Goal: Complete application form: Complete application form

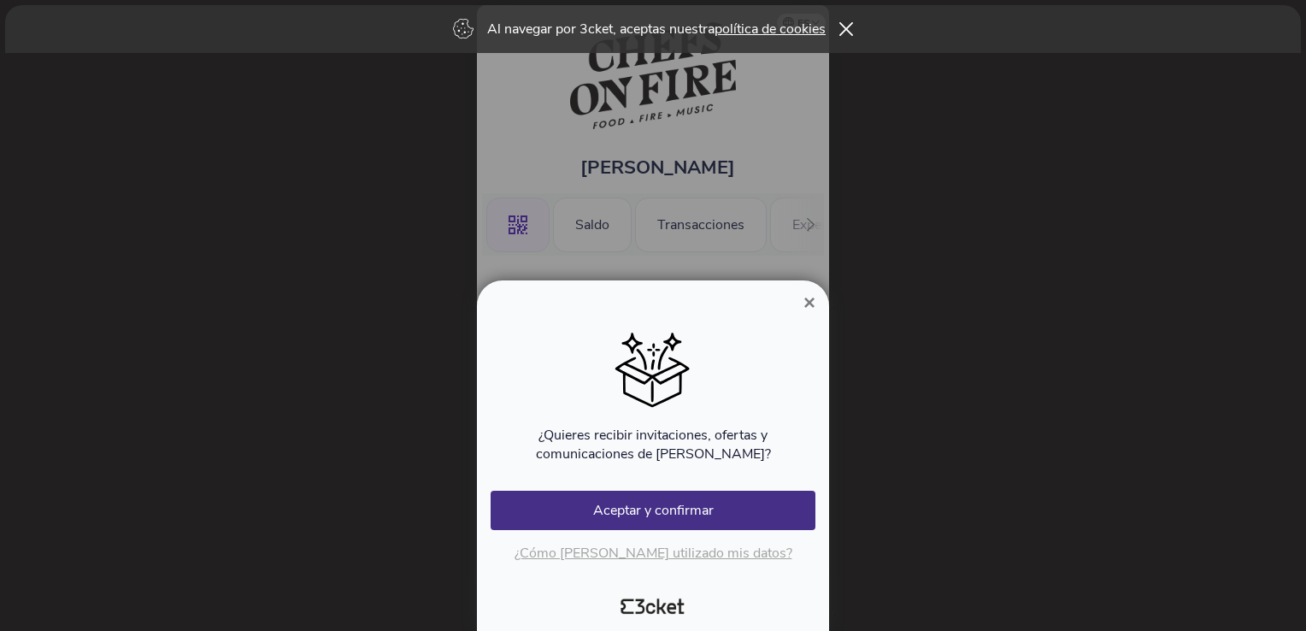
click at [811, 297] on span "×" at bounding box center [809, 302] width 12 height 23
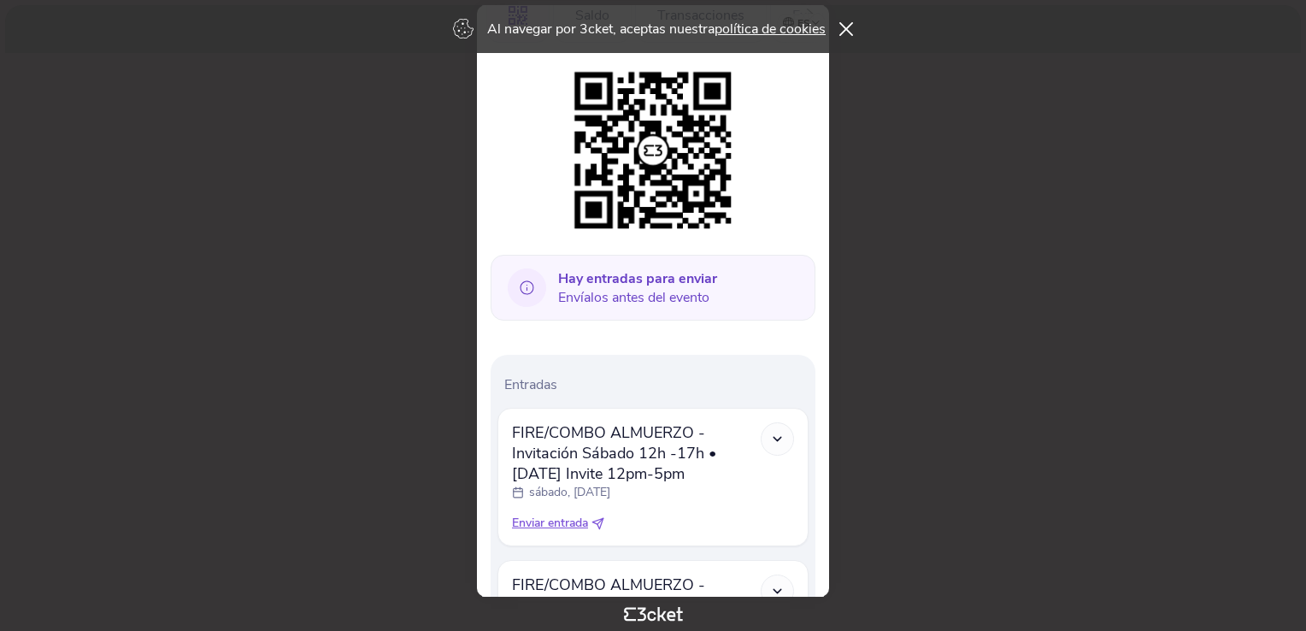
scroll to position [256, 0]
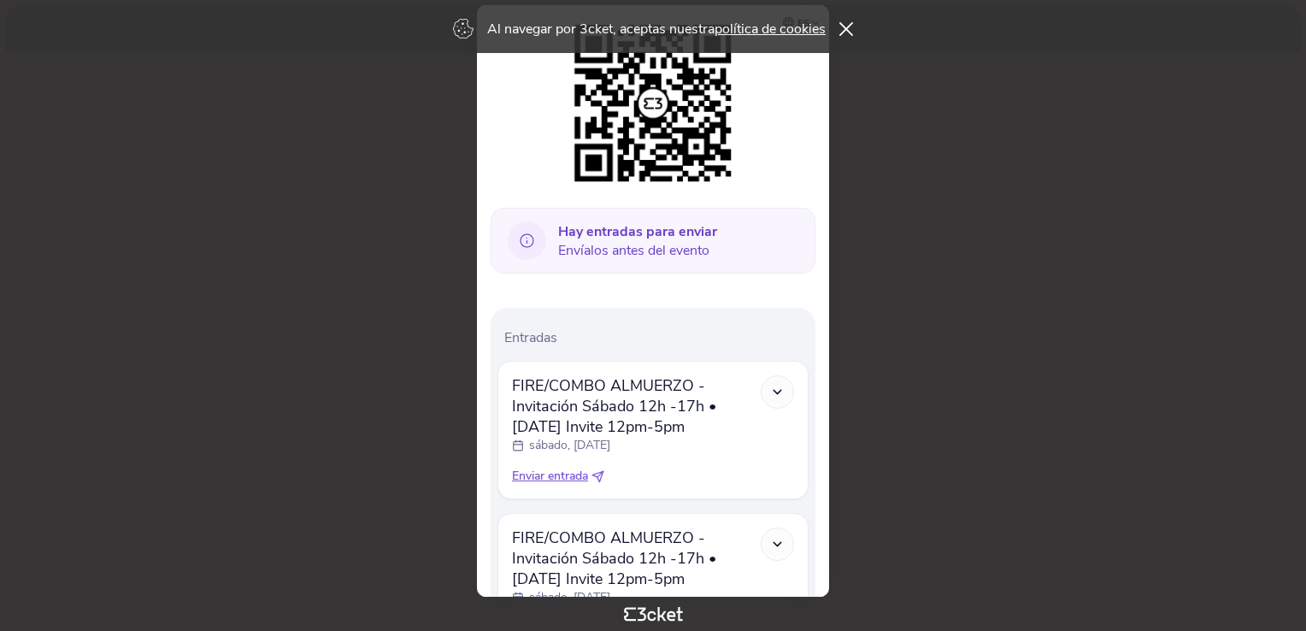
click at [595, 477] on icon at bounding box center [597, 476] width 13 height 13
select select "34"
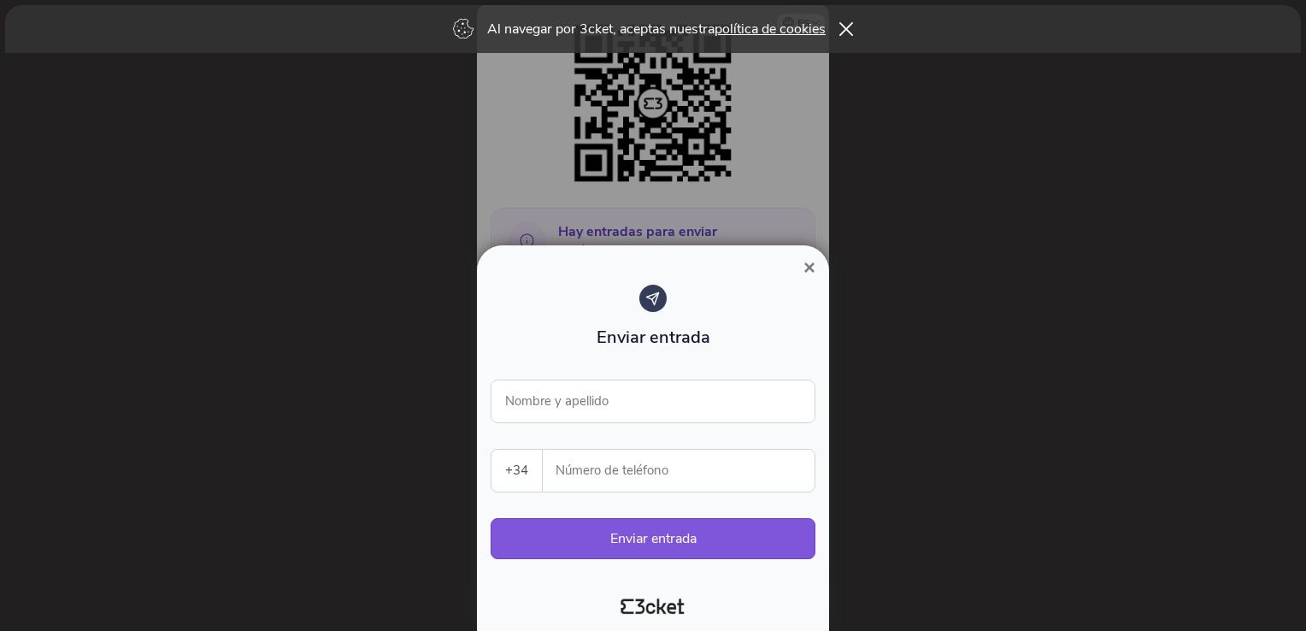
click at [803, 269] on span "×" at bounding box center [809, 267] width 12 height 23
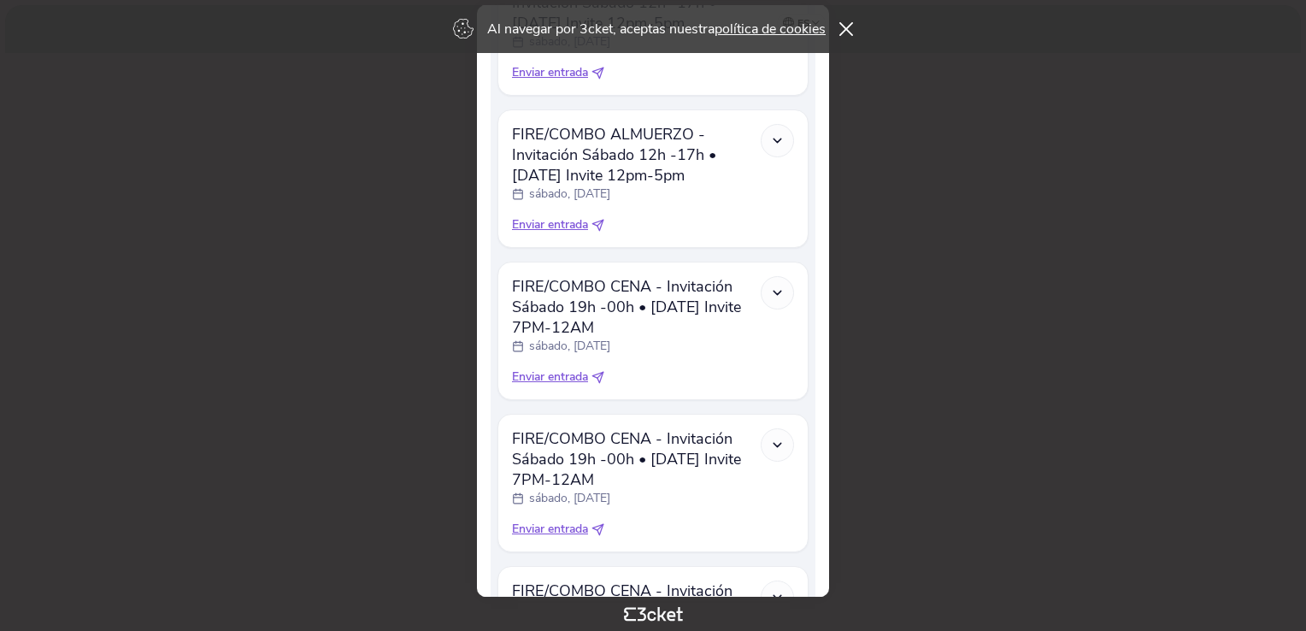
scroll to position [1040, 0]
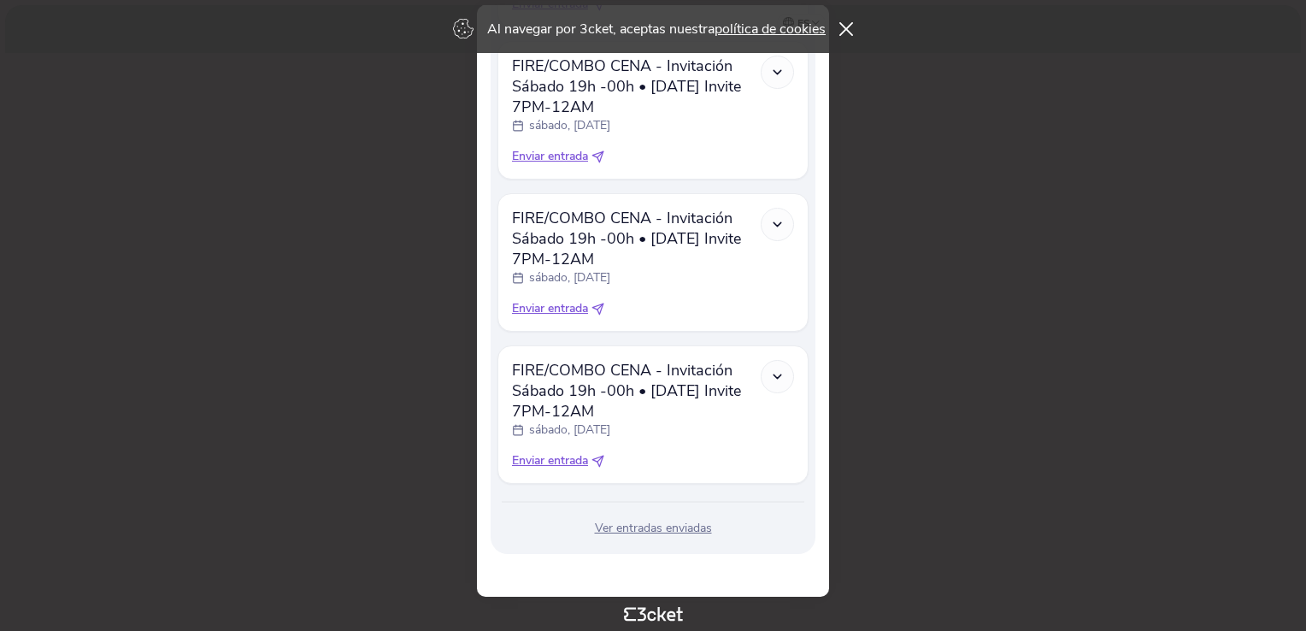
click at [597, 460] on icon at bounding box center [597, 461] width 13 height 13
select select "34"
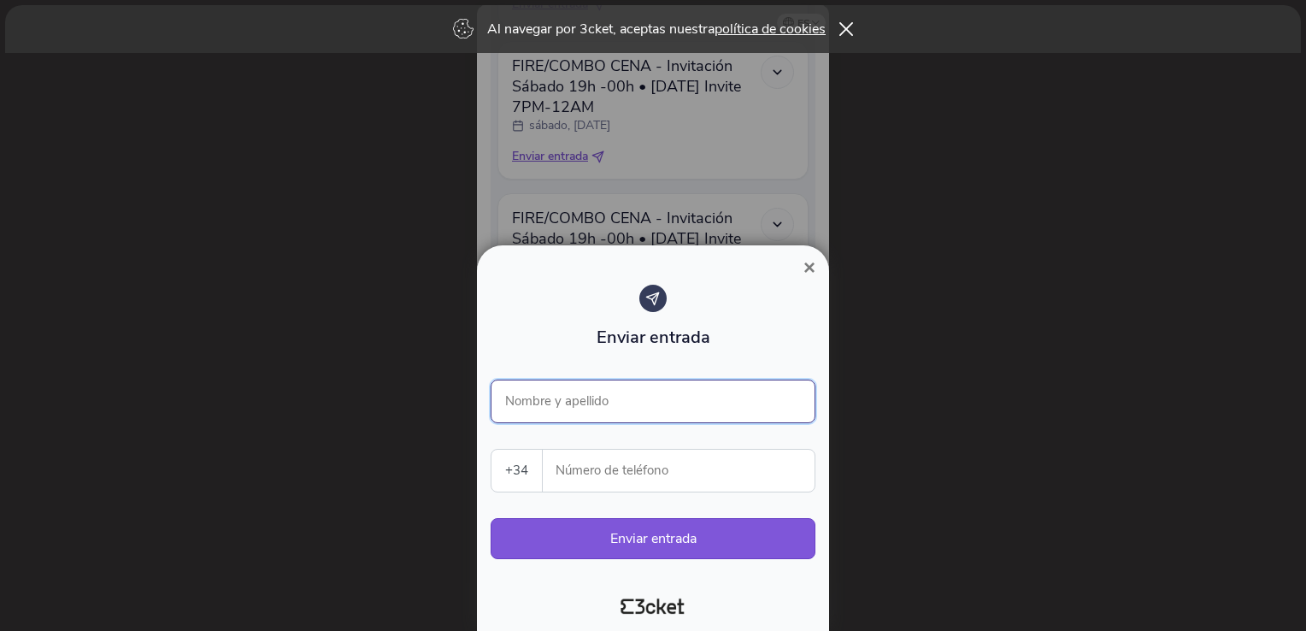
click at [574, 394] on input "Nombre y apellido" at bounding box center [653, 401] width 325 height 44
click at [581, 402] on input "Nombre y apellido" at bounding box center [653, 401] width 325 height 44
click at [585, 404] on input "Nombre y apellido" at bounding box center [653, 401] width 325 height 44
click at [774, 616] on div at bounding box center [653, 600] width 338 height 39
click at [638, 400] on input "Nombre y apellido" at bounding box center [653, 401] width 325 height 44
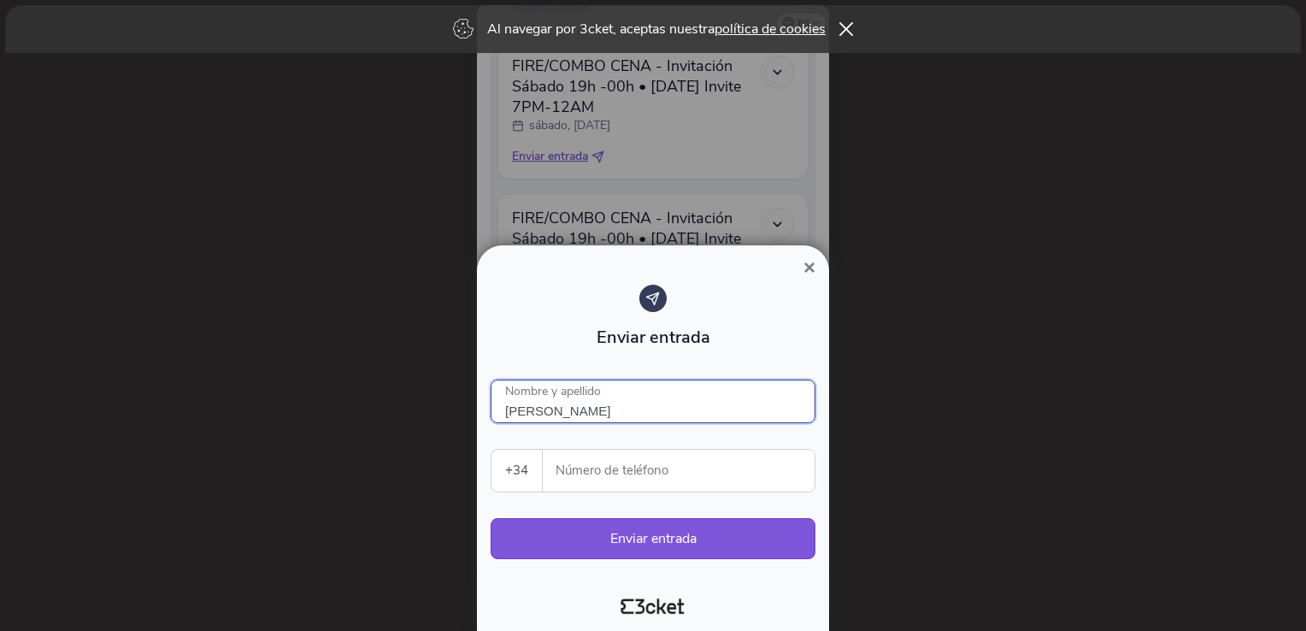
type input "Antonio Cerrato"
click at [598, 472] on input "Número de teléfono" at bounding box center [685, 471] width 258 height 42
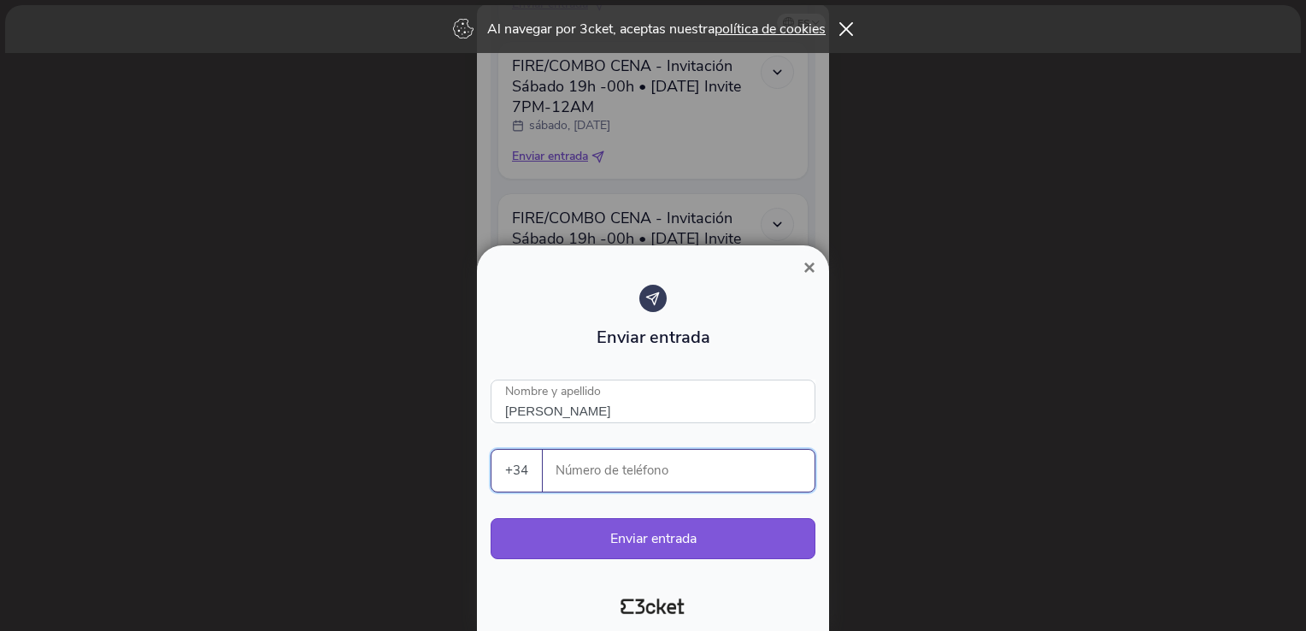
click at [666, 467] on input "Número de teléfono" at bounding box center [685, 471] width 258 height 42
click at [589, 461] on input "Número de teléfono" at bounding box center [685, 471] width 258 height 42
paste input "661685474"
type input "661685474"
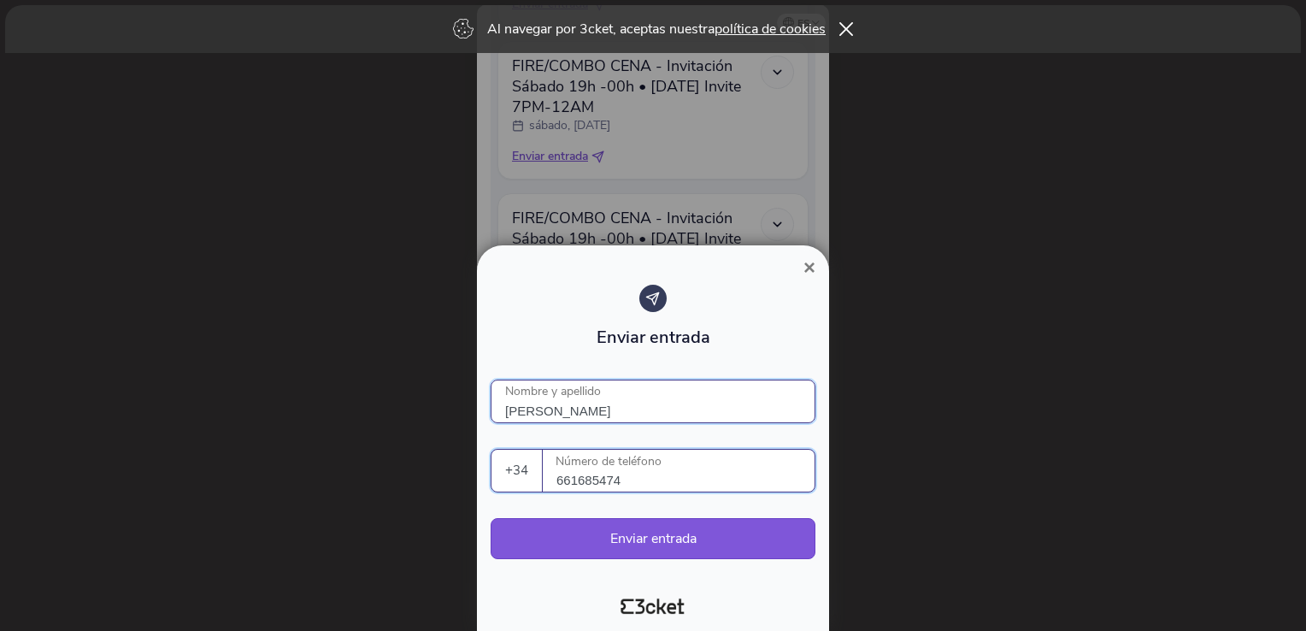
click at [633, 407] on input "Antonio Cerrato" at bounding box center [653, 401] width 325 height 44
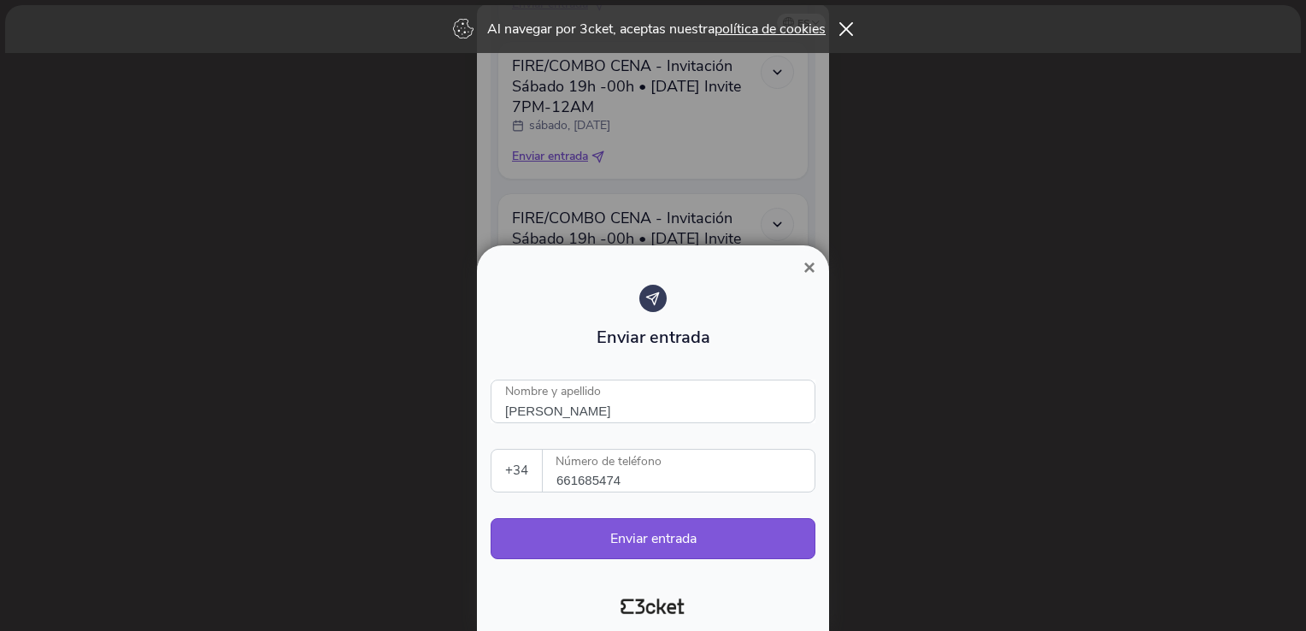
click at [629, 473] on input "661685474" at bounding box center [685, 471] width 258 height 42
click at [811, 272] on span "×" at bounding box center [809, 267] width 12 height 23
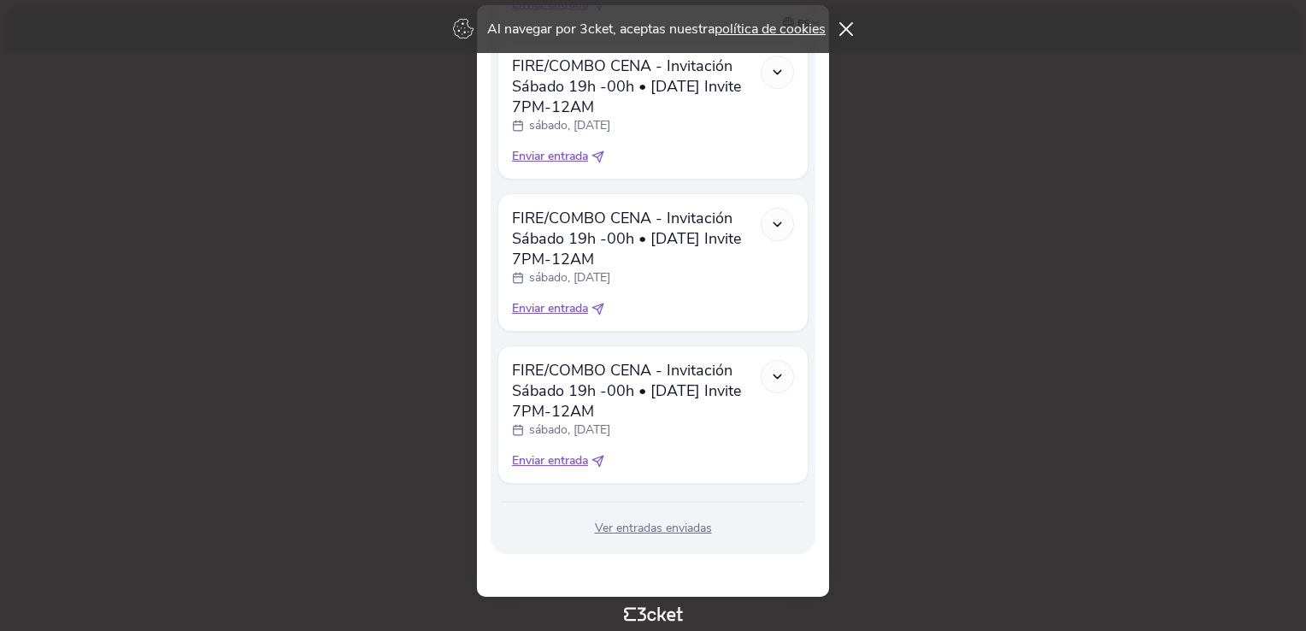
click at [553, 459] on span "Enviar entrada" at bounding box center [550, 460] width 76 height 17
select select "34"
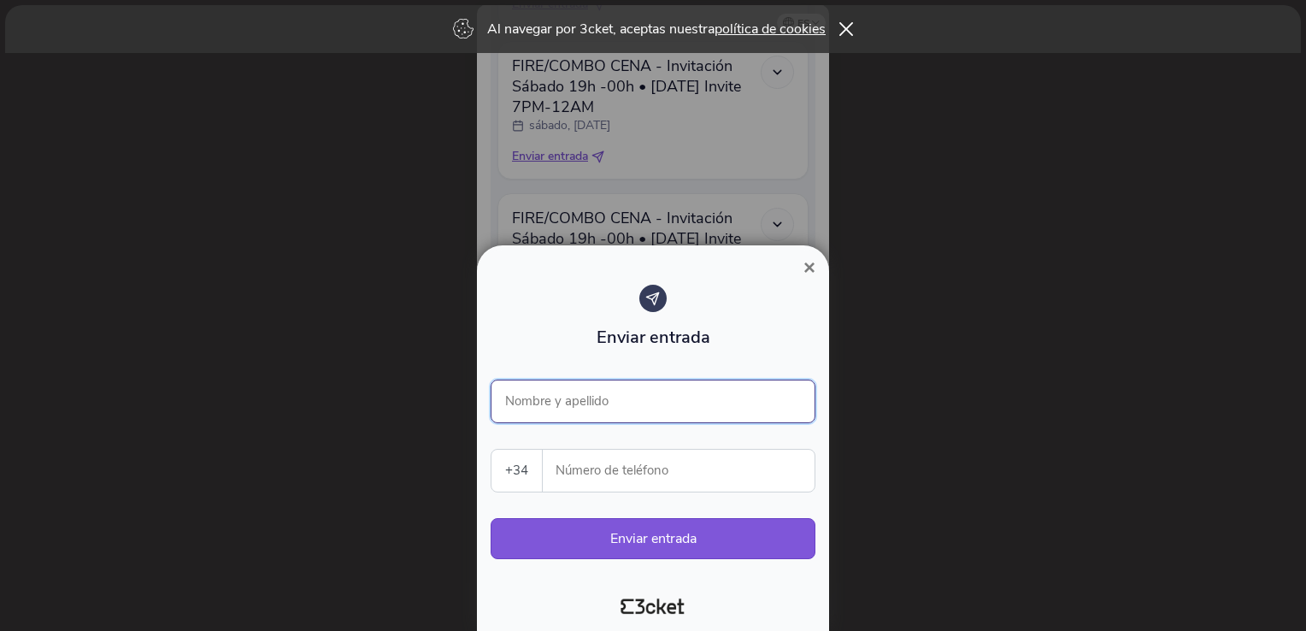
click at [585, 402] on input "Nombre y apellido" at bounding box center [653, 401] width 325 height 44
type input "Antonio Cerrato"
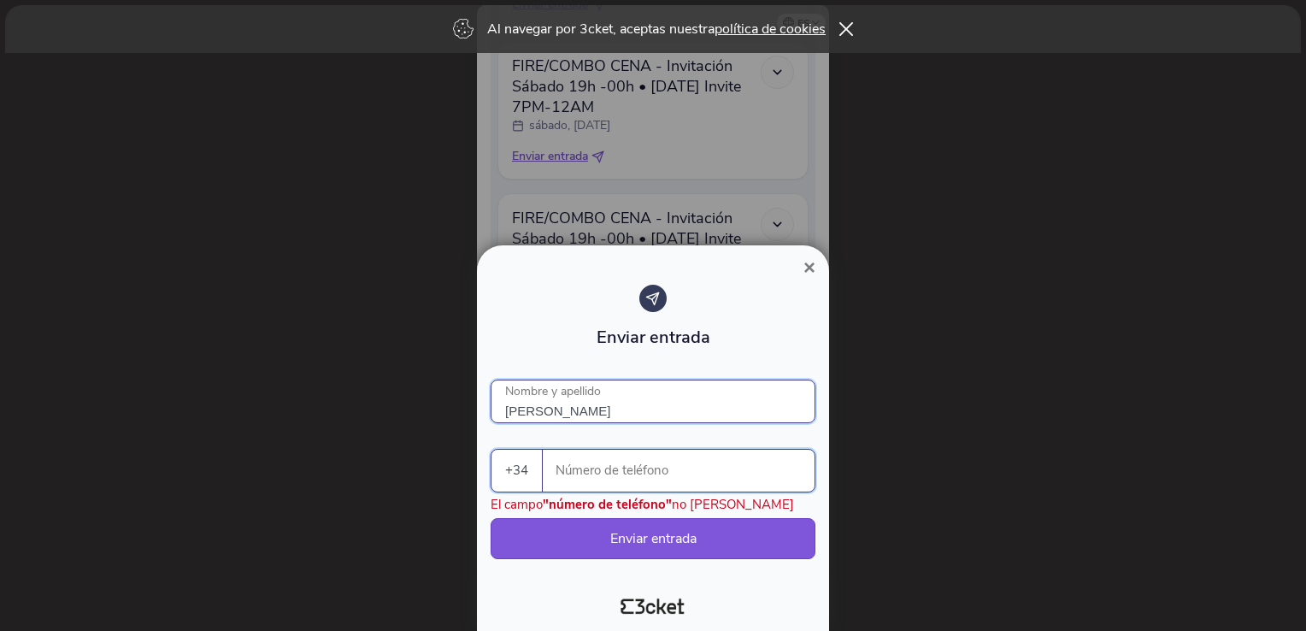
click at [605, 480] on input "Número de teléfono" at bounding box center [685, 471] width 258 height 42
drag, startPoint x: 602, startPoint y: 470, endPoint x: 579, endPoint y: 472, distance: 24.0
click at [579, 472] on input "Número de teléfono" at bounding box center [685, 471] width 258 height 42
type input "661685474"
click at [682, 397] on input "Antonio Cerrato" at bounding box center [653, 401] width 325 height 44
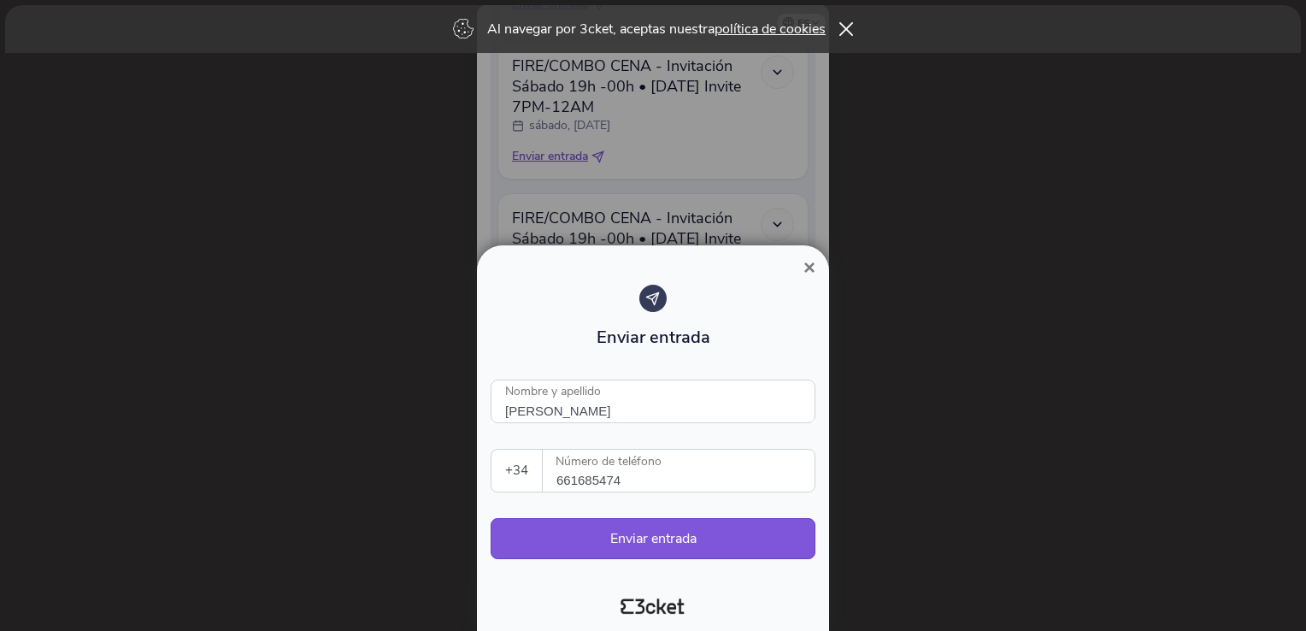
click at [808, 595] on div at bounding box center [653, 600] width 338 height 39
click at [726, 334] on div "Enviar entrada" at bounding box center [653, 321] width 325 height 73
click at [640, 537] on button "Enviar entrada" at bounding box center [653, 538] width 325 height 41
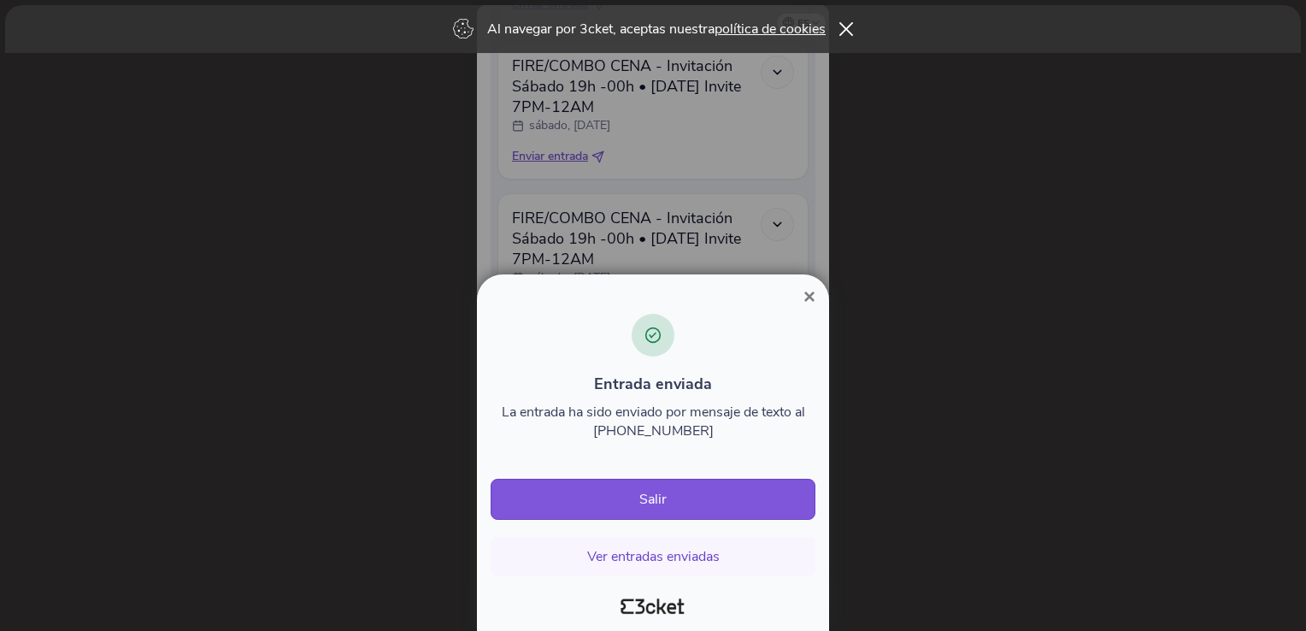
click at [803, 298] on span "×" at bounding box center [809, 296] width 12 height 23
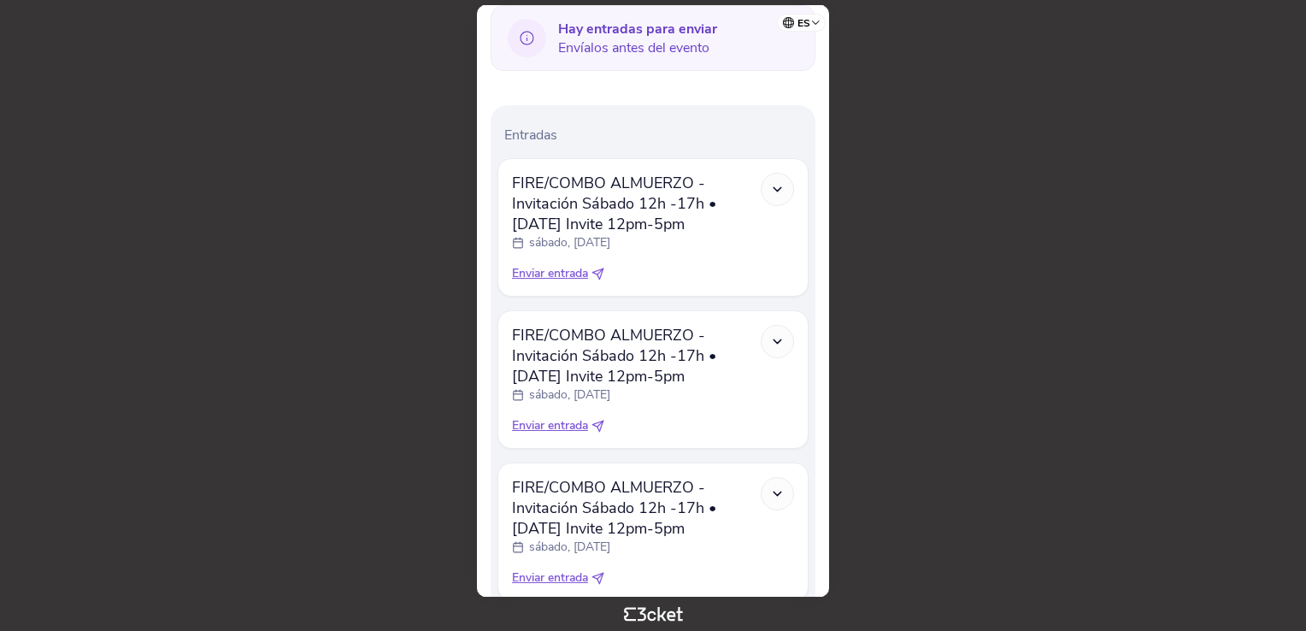
scroll to position [886, 0]
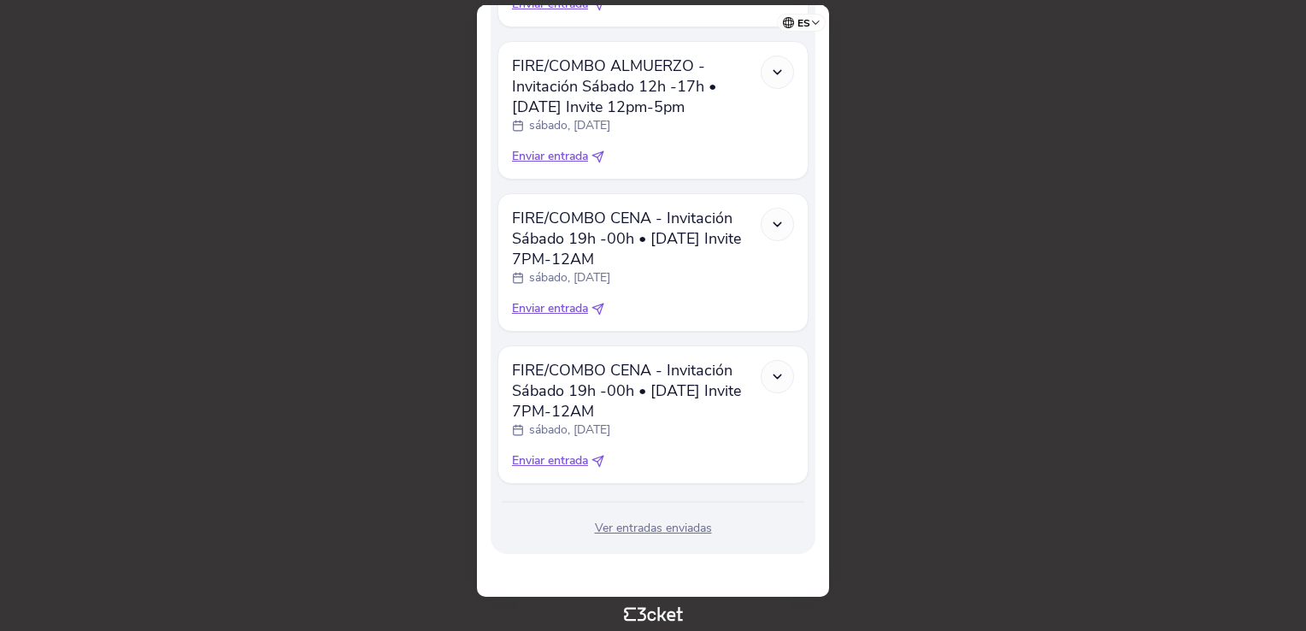
click at [561, 465] on span "Enviar entrada" at bounding box center [550, 460] width 76 height 17
select select "34"
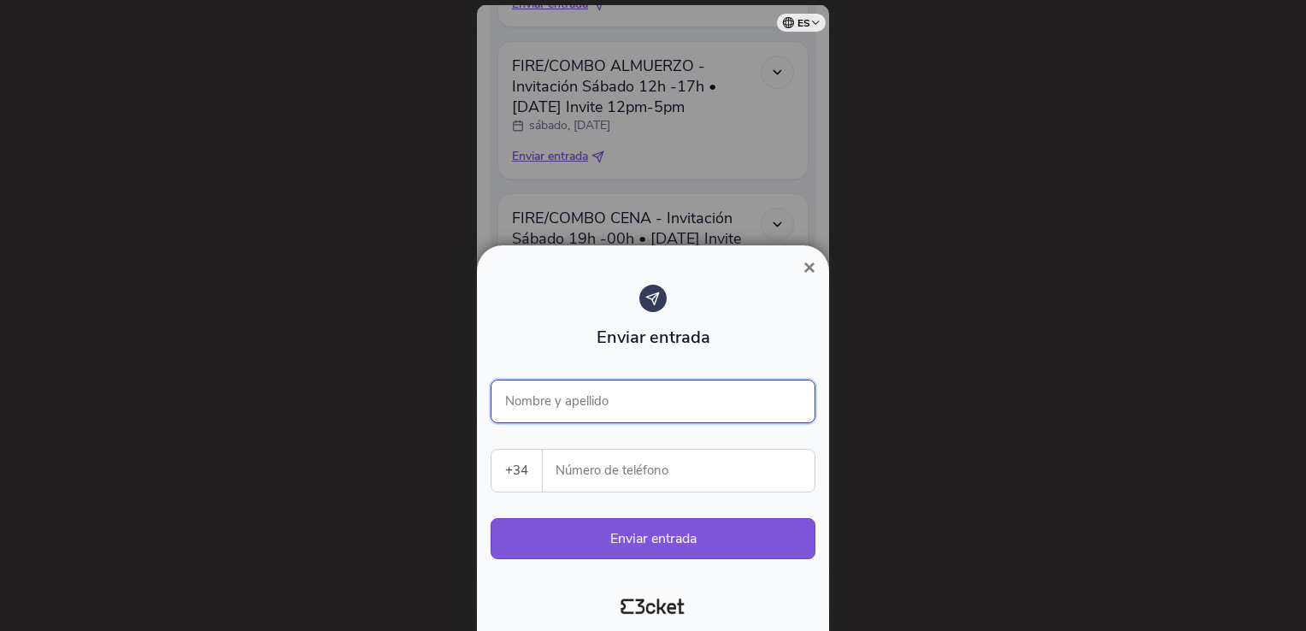
click at [567, 398] on input "Nombre y apellido" at bounding box center [653, 401] width 325 height 44
type input "[PERSON_NAME]"
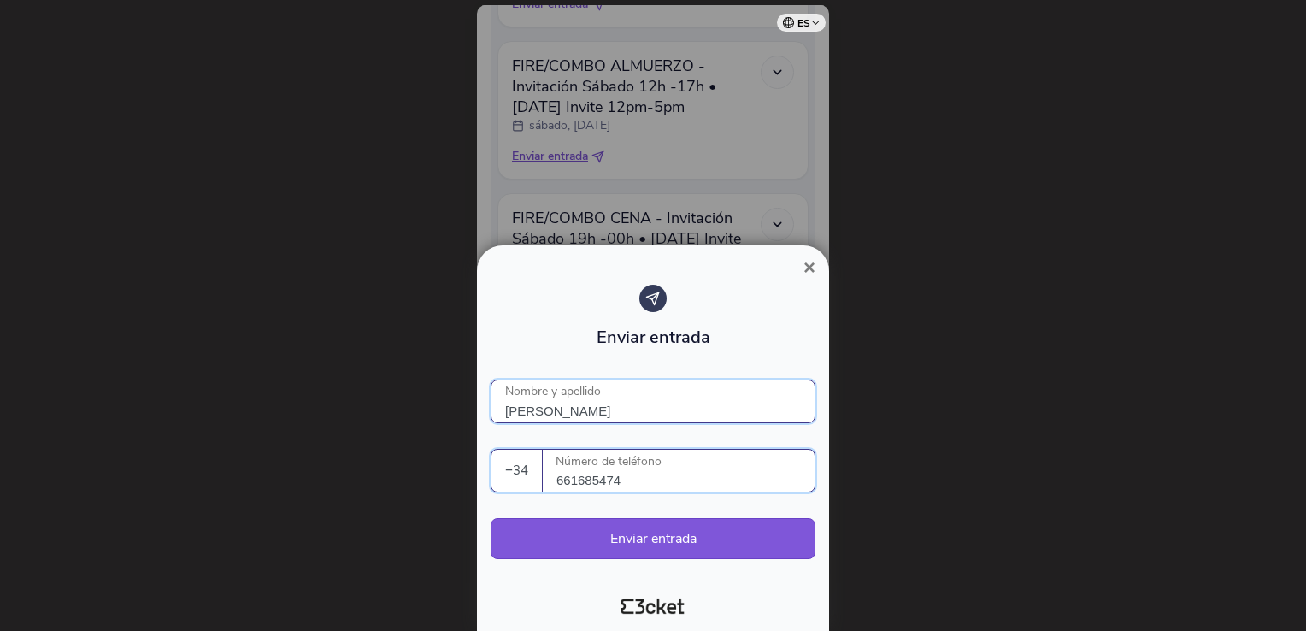
type input "661685474"
click at [554, 511] on div "Enviar entrada Antonio Cerrato Nombre y apellido +34 Portugal (+351) Spain (+34…" at bounding box center [653, 430] width 325 height 291
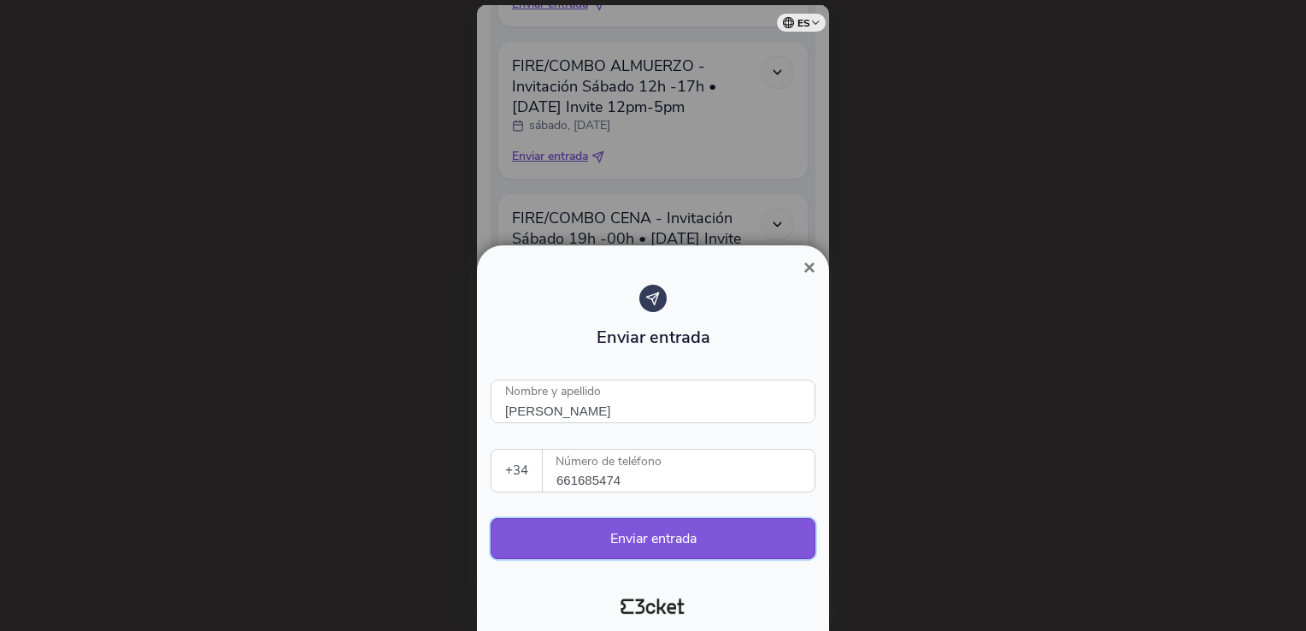
click at [642, 536] on button "Enviar entrada" at bounding box center [653, 538] width 325 height 41
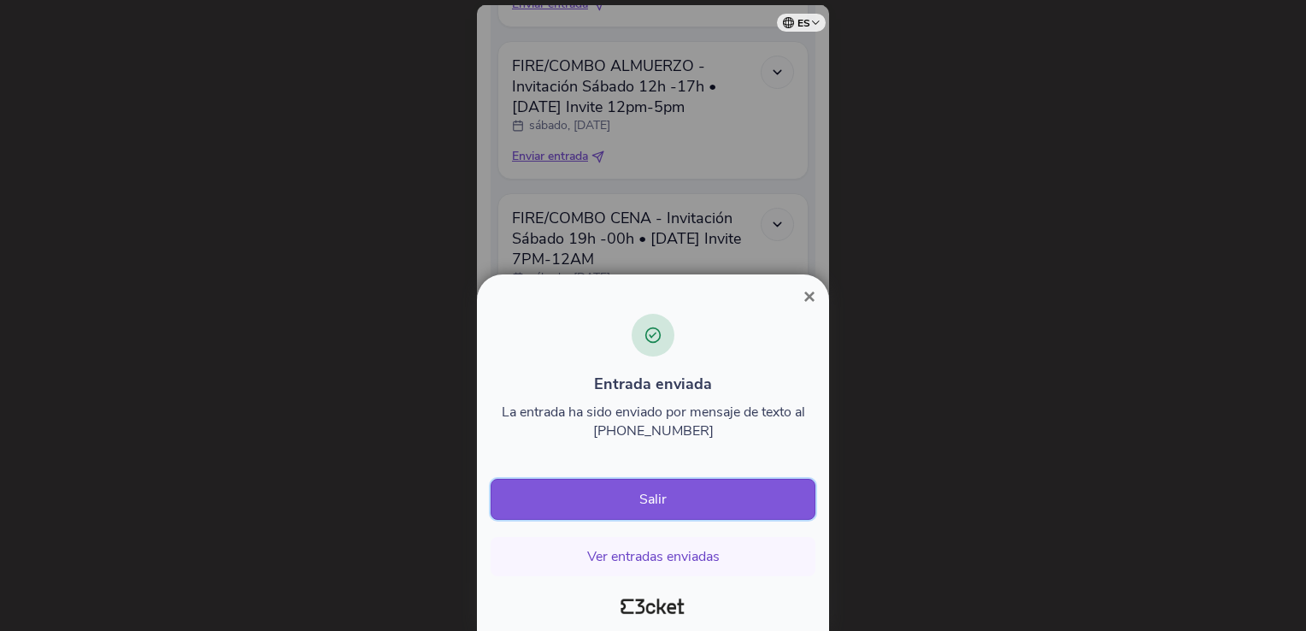
click at [660, 499] on button "Salir" at bounding box center [653, 499] width 325 height 41
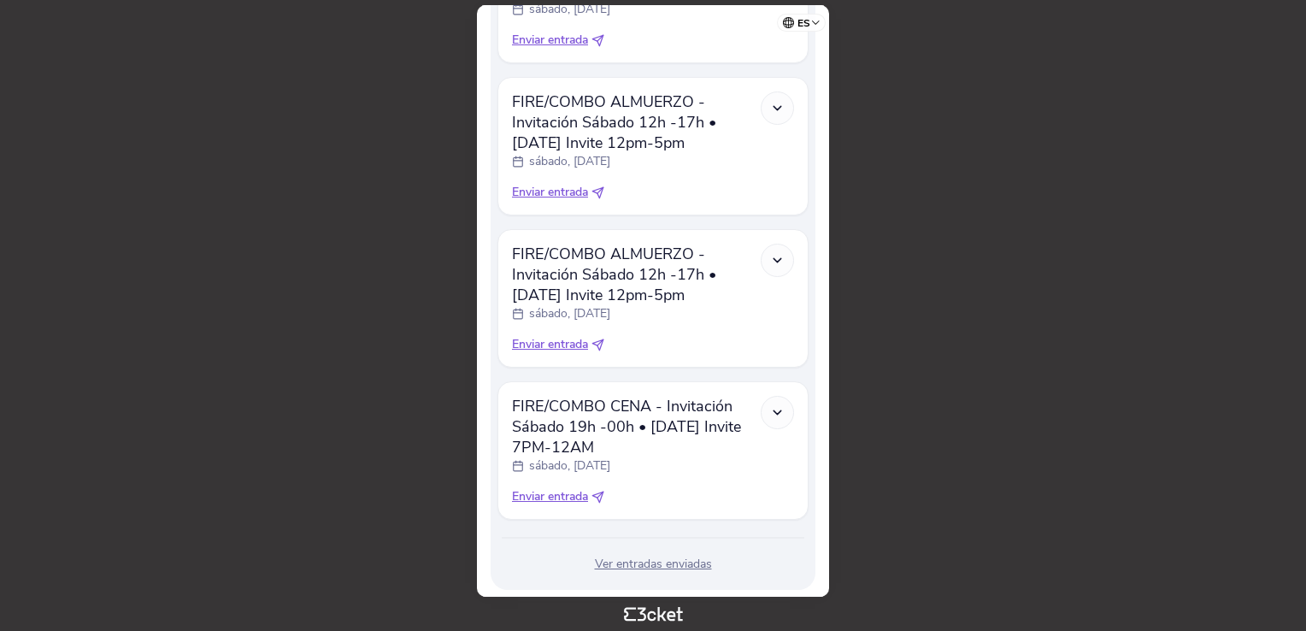
scroll to position [732, 0]
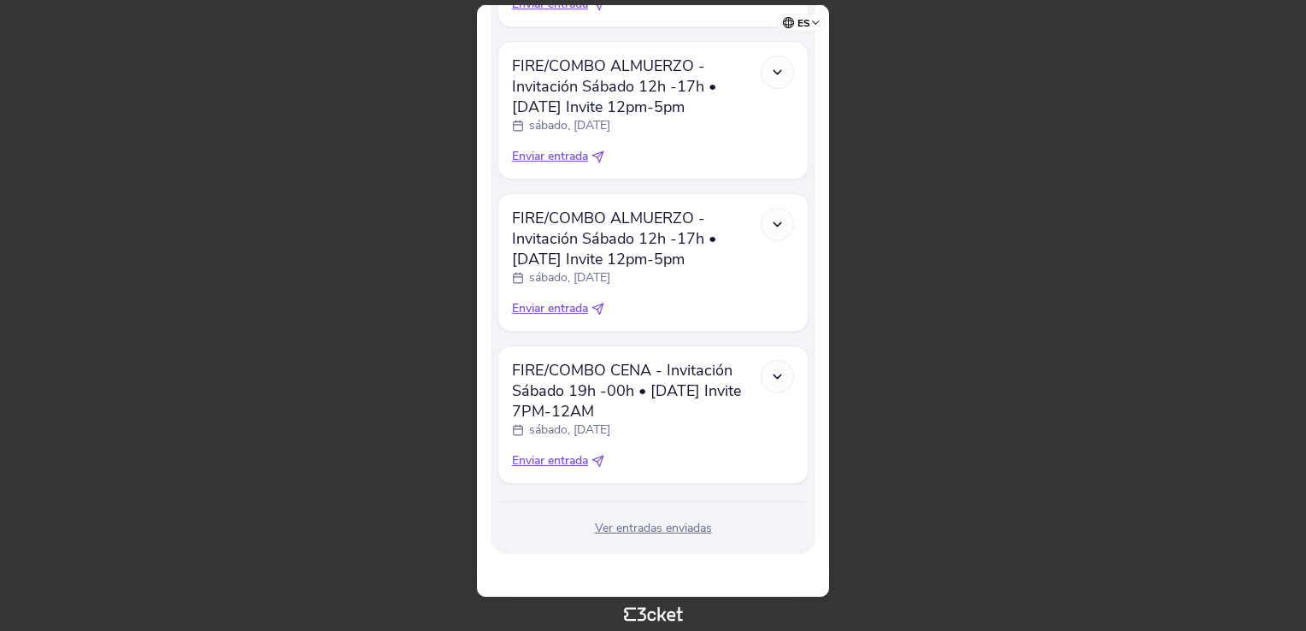
click at [569, 465] on span "Enviar entrada" at bounding box center [550, 460] width 76 height 17
select select "34"
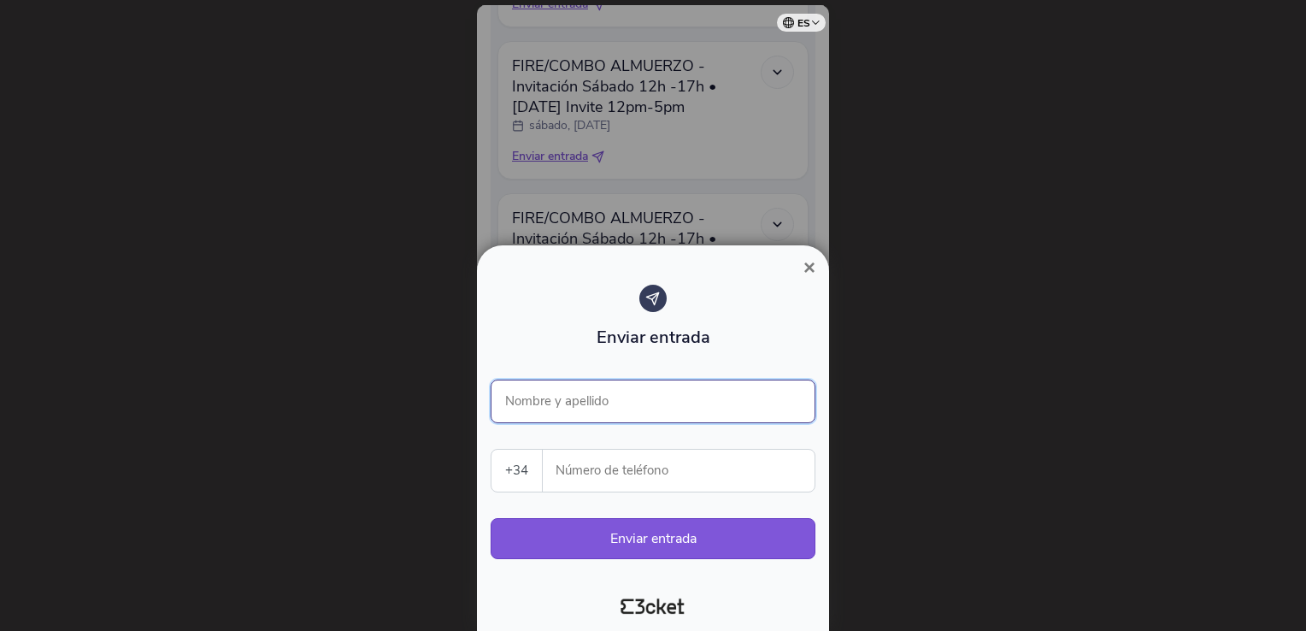
click at [595, 419] on input "Nombre y apellido" at bounding box center [653, 401] width 325 height 44
type input "[PERSON_NAME]"
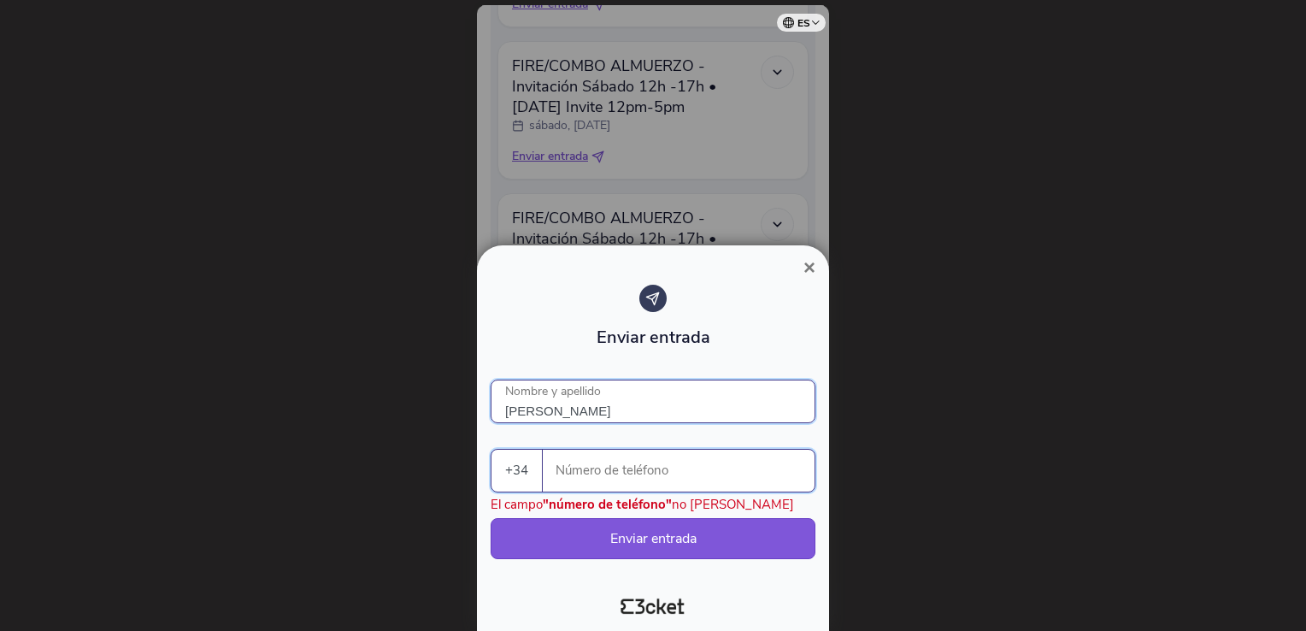
click at [591, 461] on input "Número de teléfono" at bounding box center [685, 471] width 258 height 42
type input "661685474"
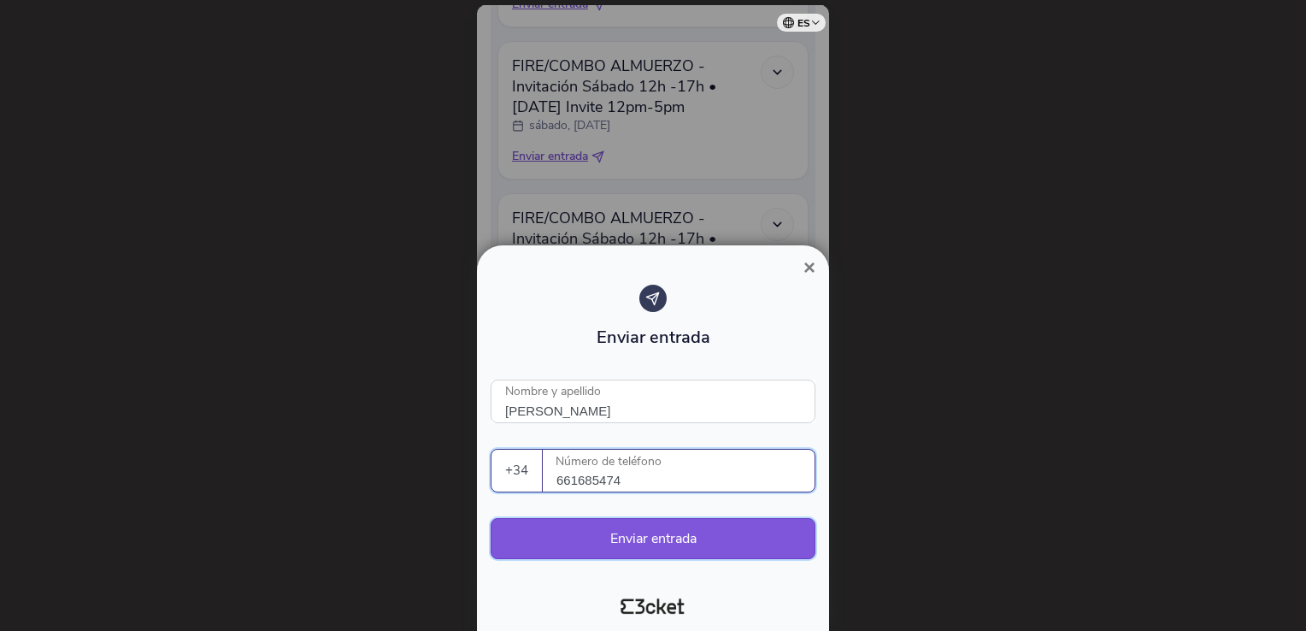
click at [561, 549] on button "Enviar entrada" at bounding box center [653, 538] width 325 height 41
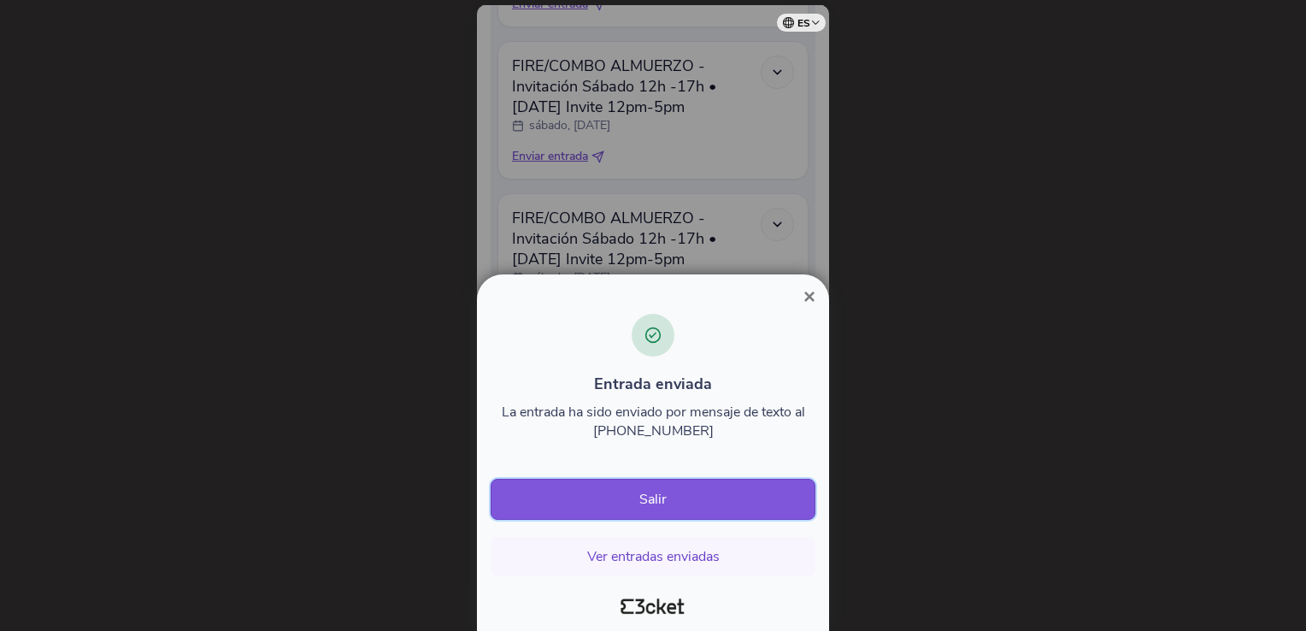
click at [653, 499] on button "Salir" at bounding box center [653, 499] width 325 height 41
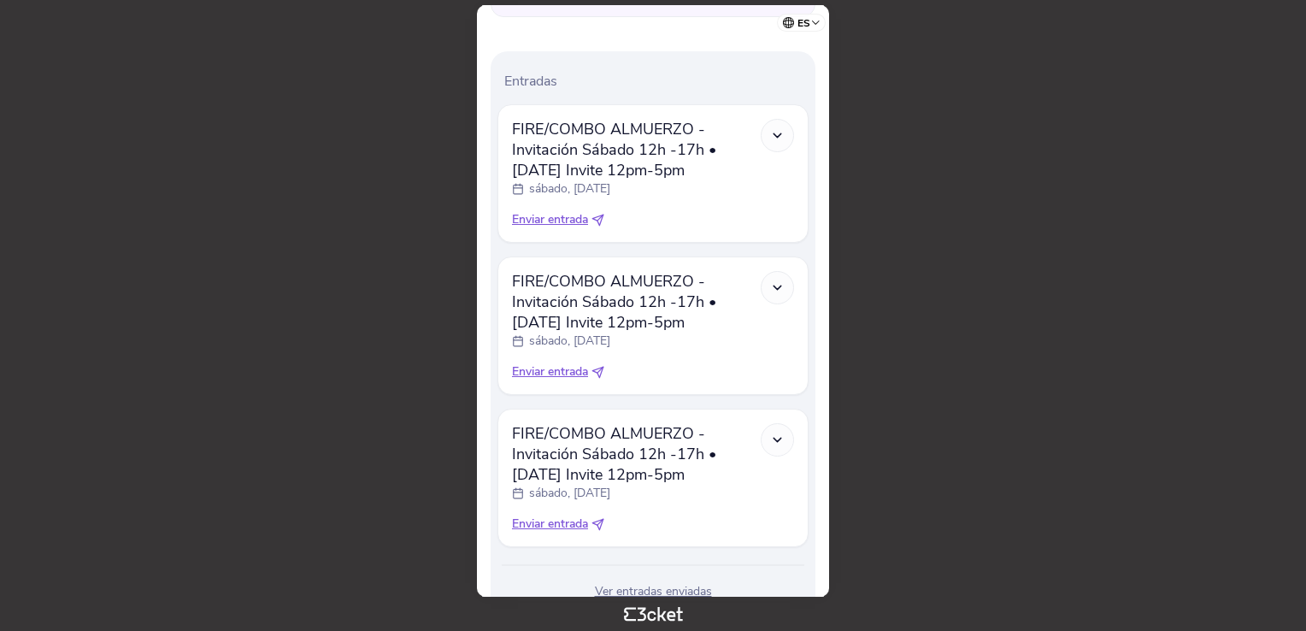
scroll to position [579, 0]
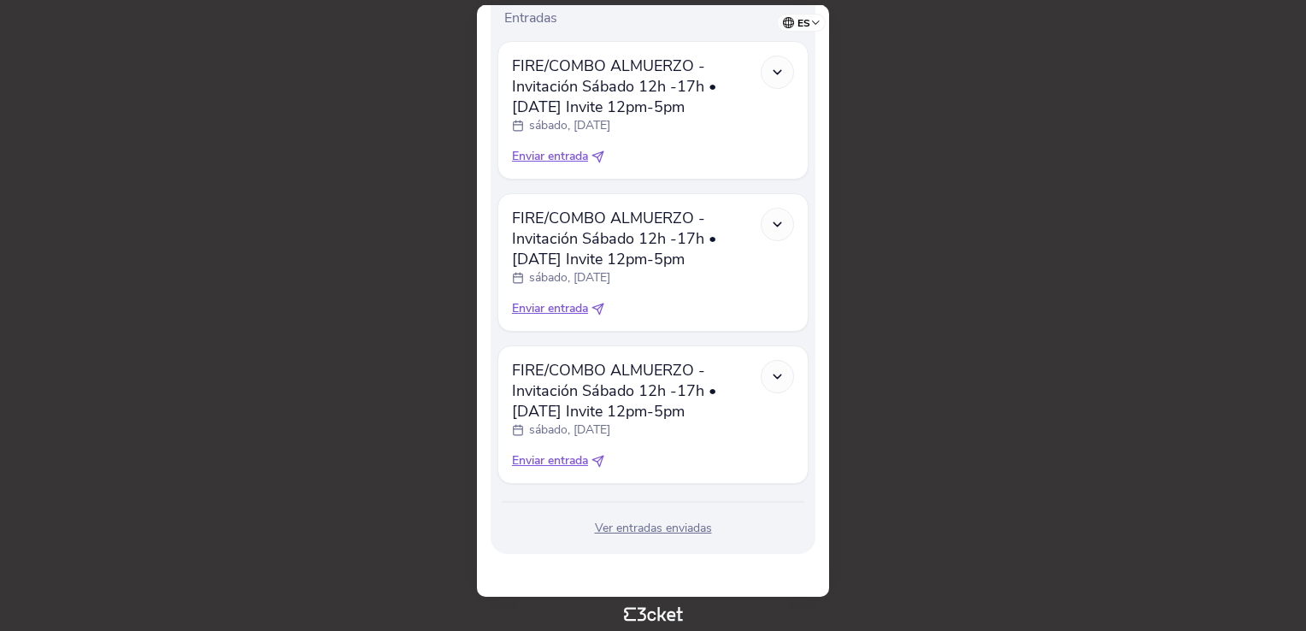
click at [602, 459] on icon at bounding box center [597, 461] width 13 height 13
select select "34"
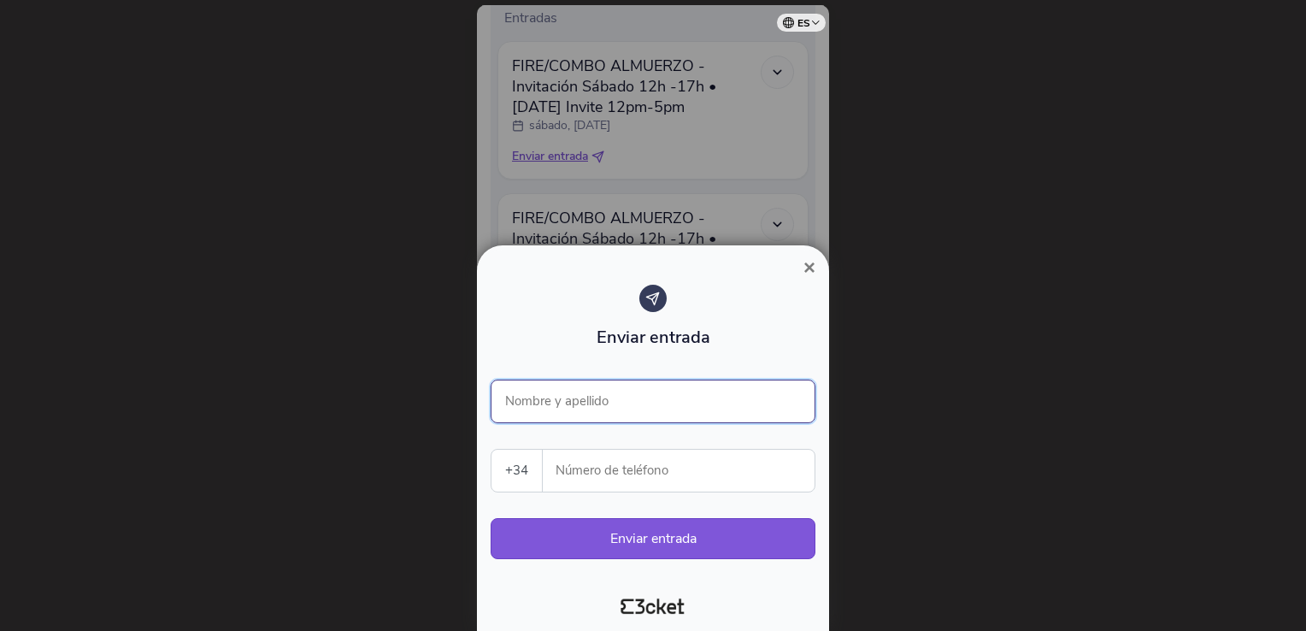
click at [582, 395] on input "Nombre y apellido" at bounding box center [653, 401] width 325 height 44
type input "[PERSON_NAME]"
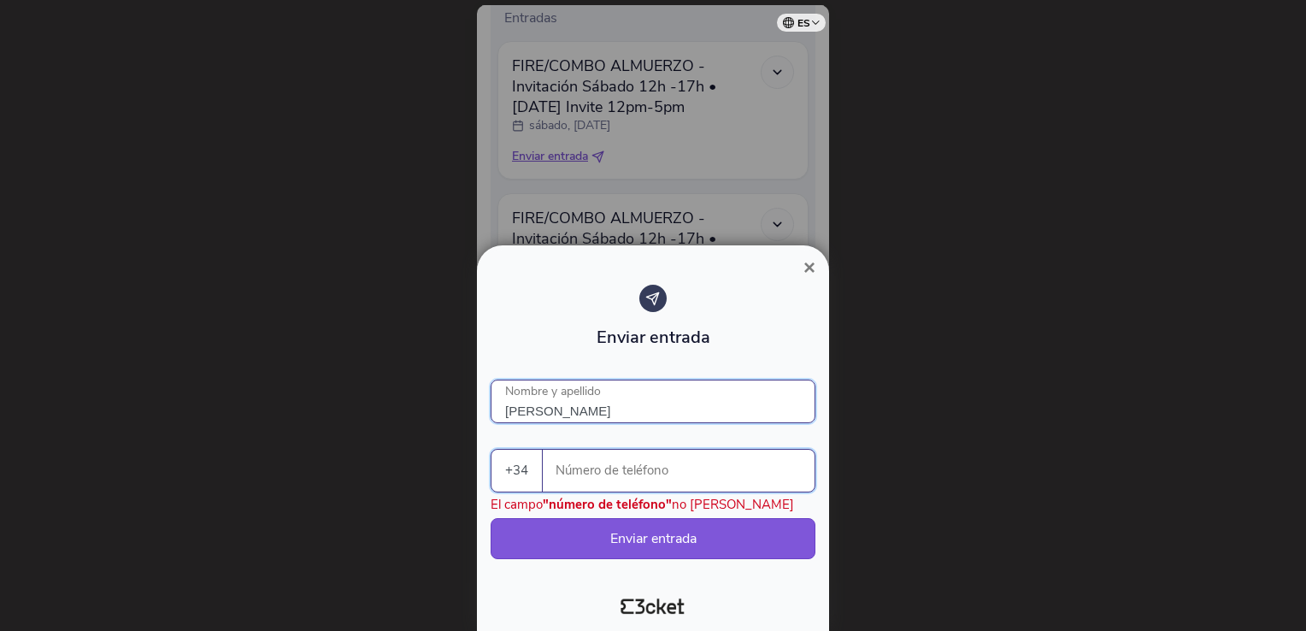
click at [597, 478] on input "Número de teléfono" at bounding box center [685, 471] width 258 height 42
type input "661685474"
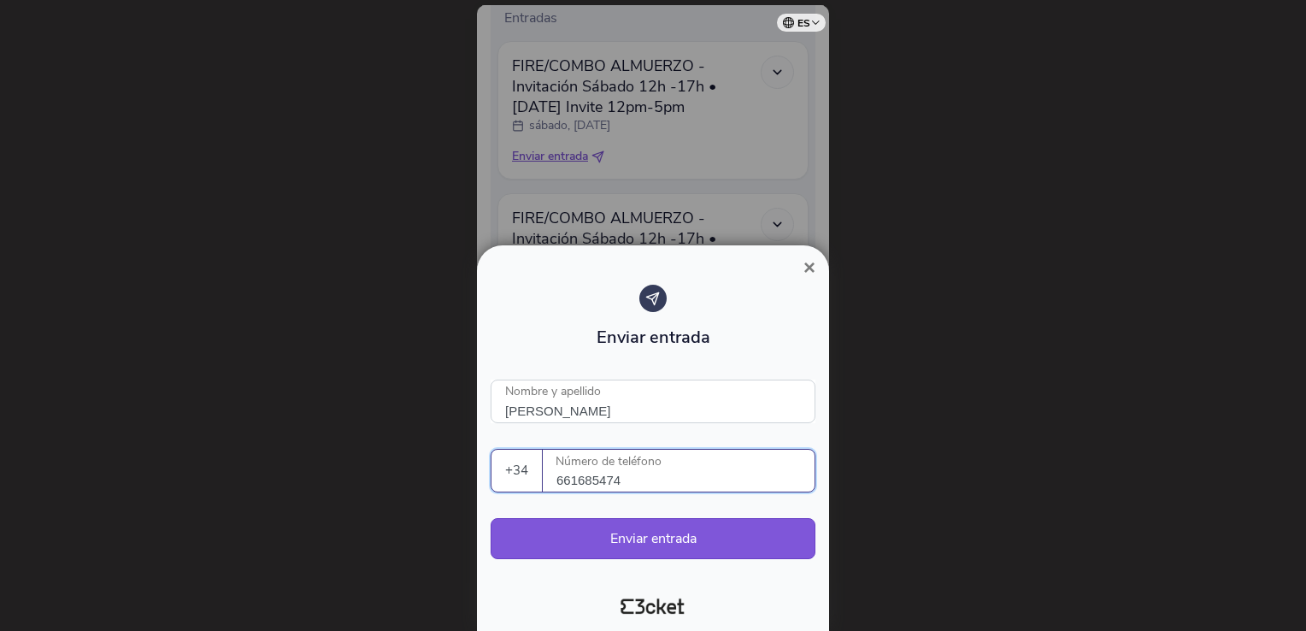
click at [503, 588] on div at bounding box center [653, 600] width 338 height 39
click at [630, 537] on button "Enviar entrada" at bounding box center [653, 538] width 325 height 41
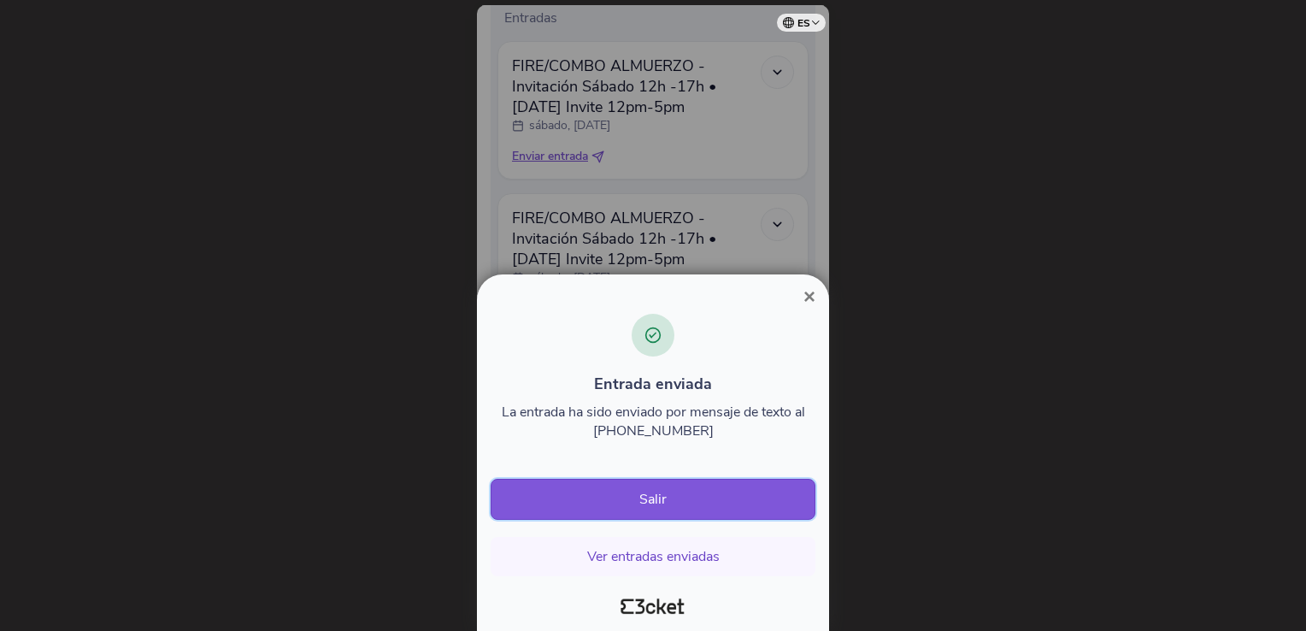
click at [646, 506] on button "Salir" at bounding box center [653, 499] width 325 height 41
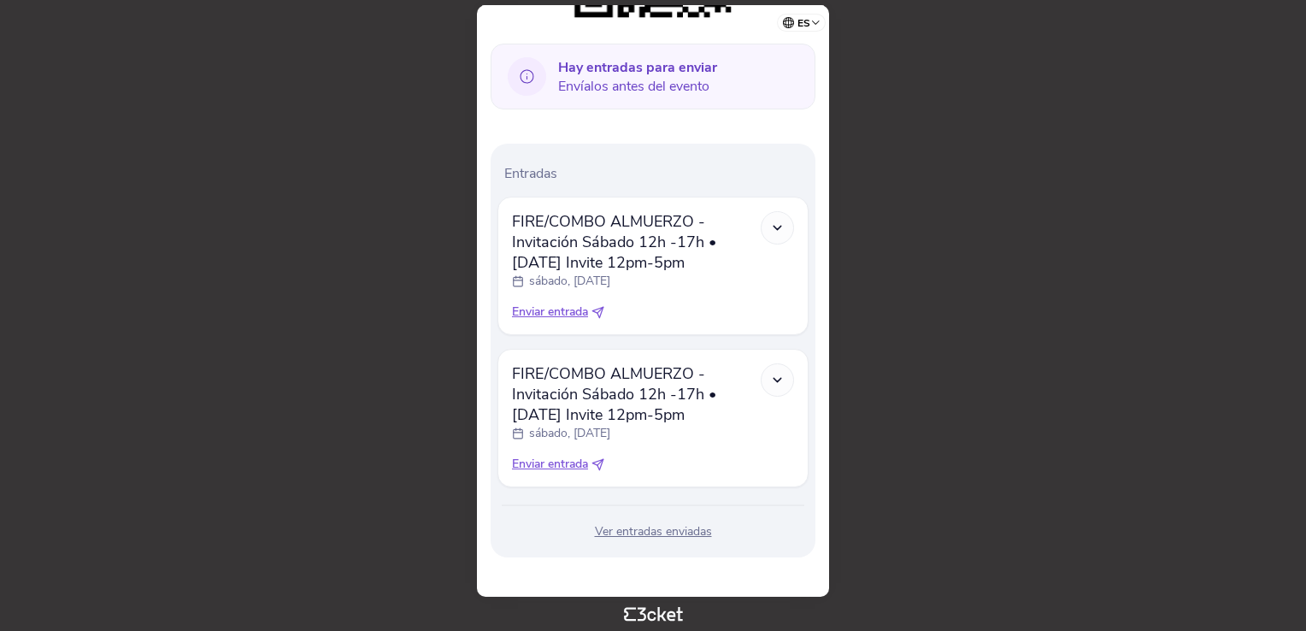
scroll to position [425, 0]
click at [601, 464] on icon at bounding box center [597, 461] width 11 height 11
select select "34"
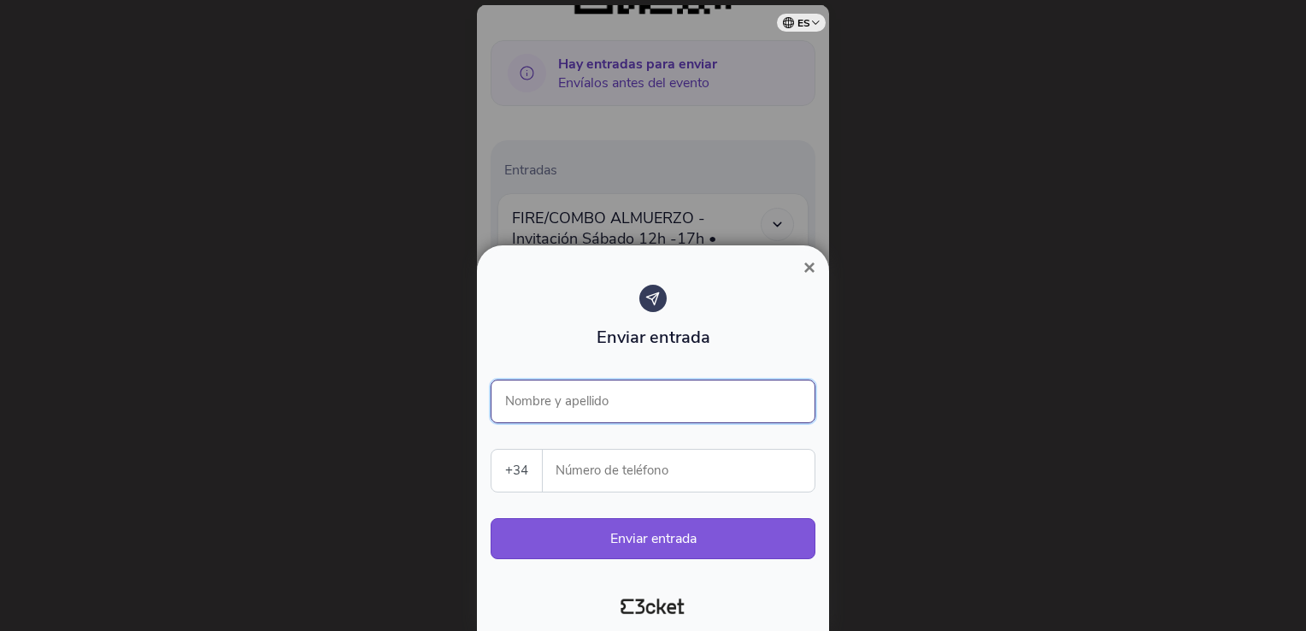
click at [564, 400] on input "Nombre y apellido" at bounding box center [653, 401] width 325 height 44
type input "[PERSON_NAME]"
type input "661685474"
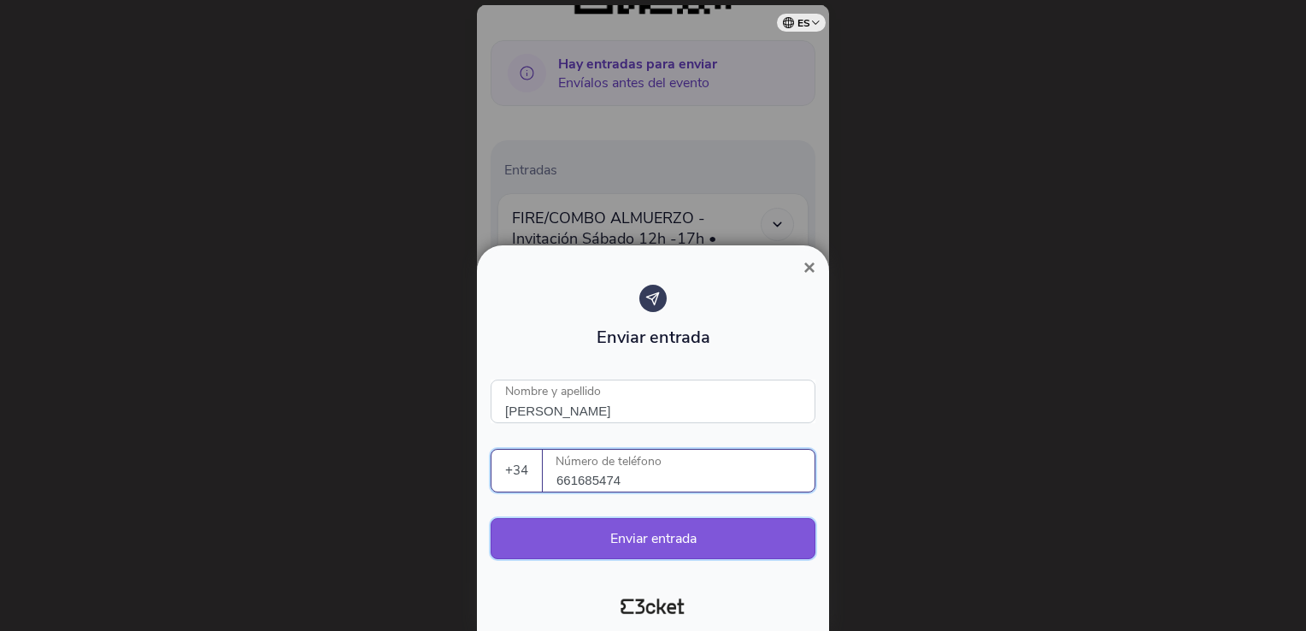
click at [679, 542] on button "Enviar entrada" at bounding box center [653, 538] width 325 height 41
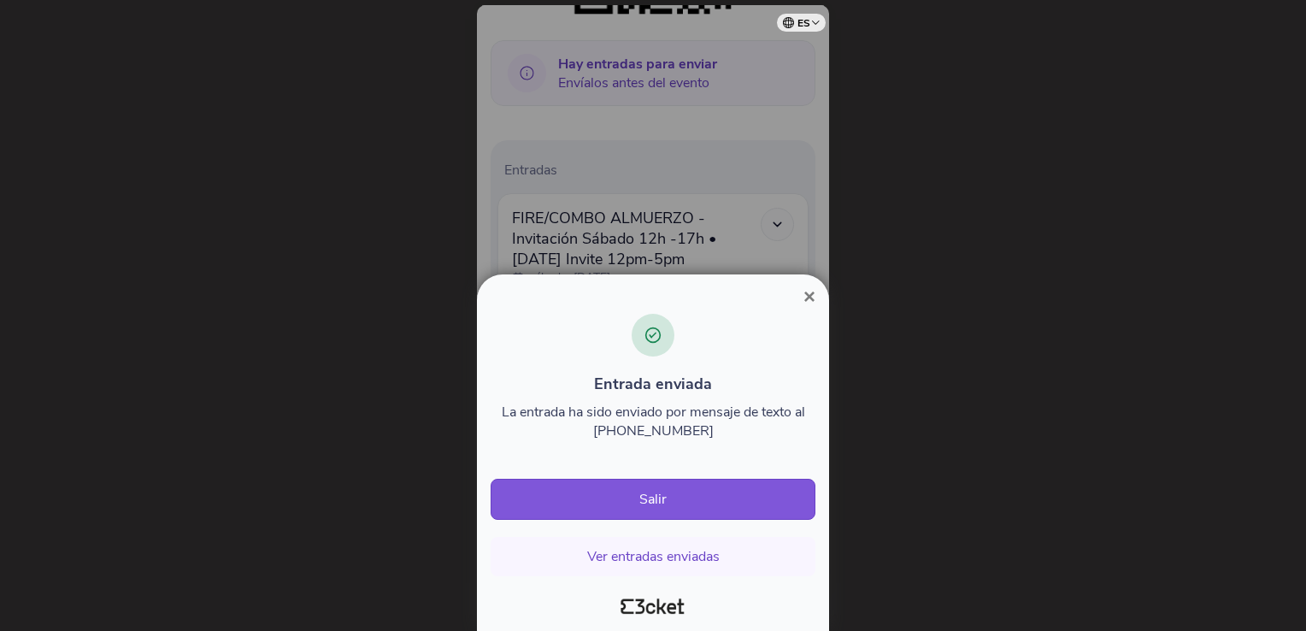
click at [810, 294] on span "×" at bounding box center [809, 296] width 12 height 23
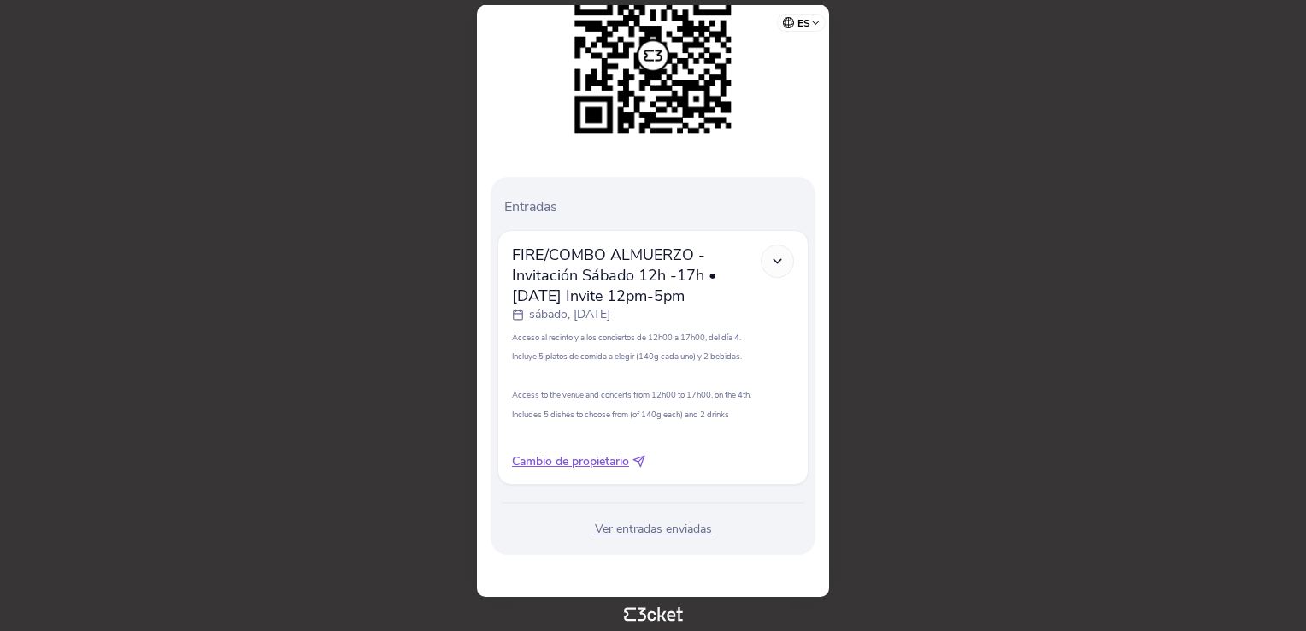
click at [643, 462] on icon at bounding box center [638, 461] width 13 height 13
select select "34"
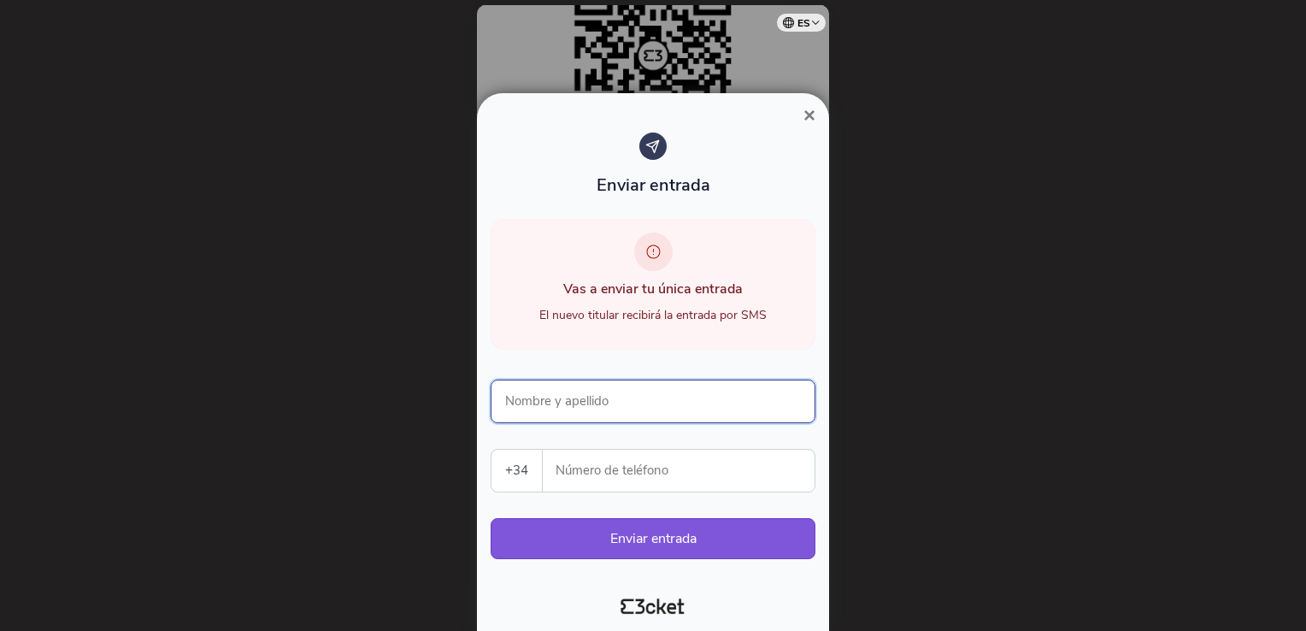
click at [591, 410] on input "Nombre y apellido" at bounding box center [653, 401] width 325 height 44
type input "[PERSON_NAME]"
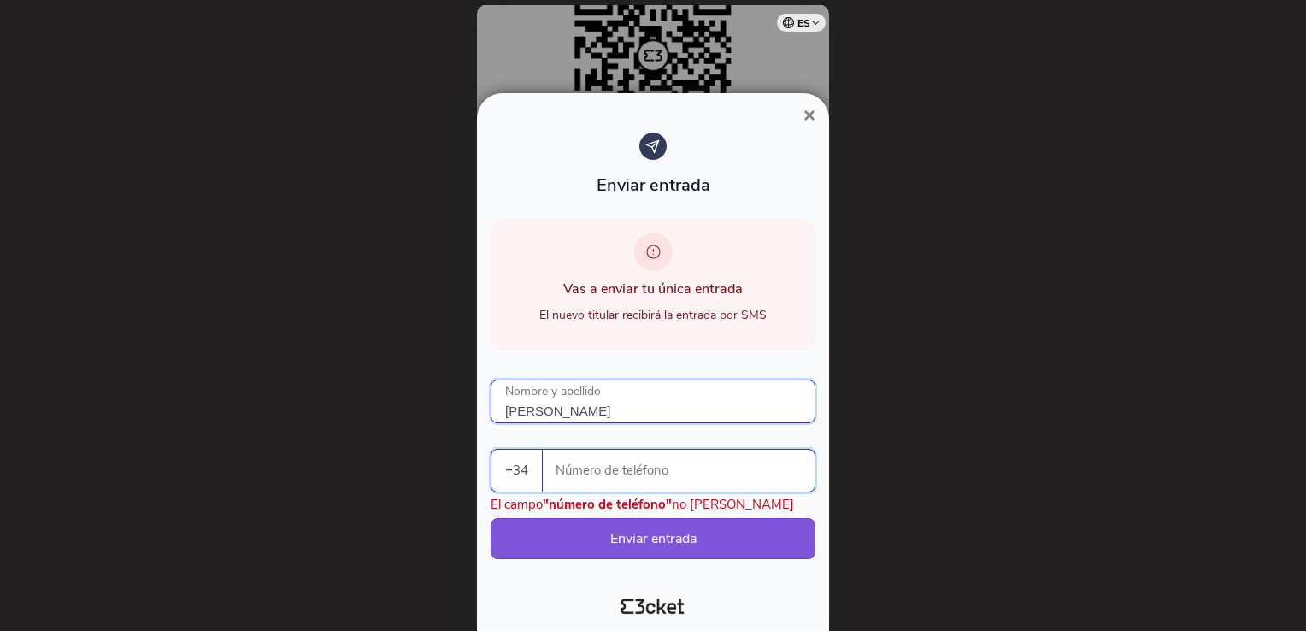
click at [563, 473] on input "Número de teléfono" at bounding box center [685, 471] width 258 height 42
type input "661685474"
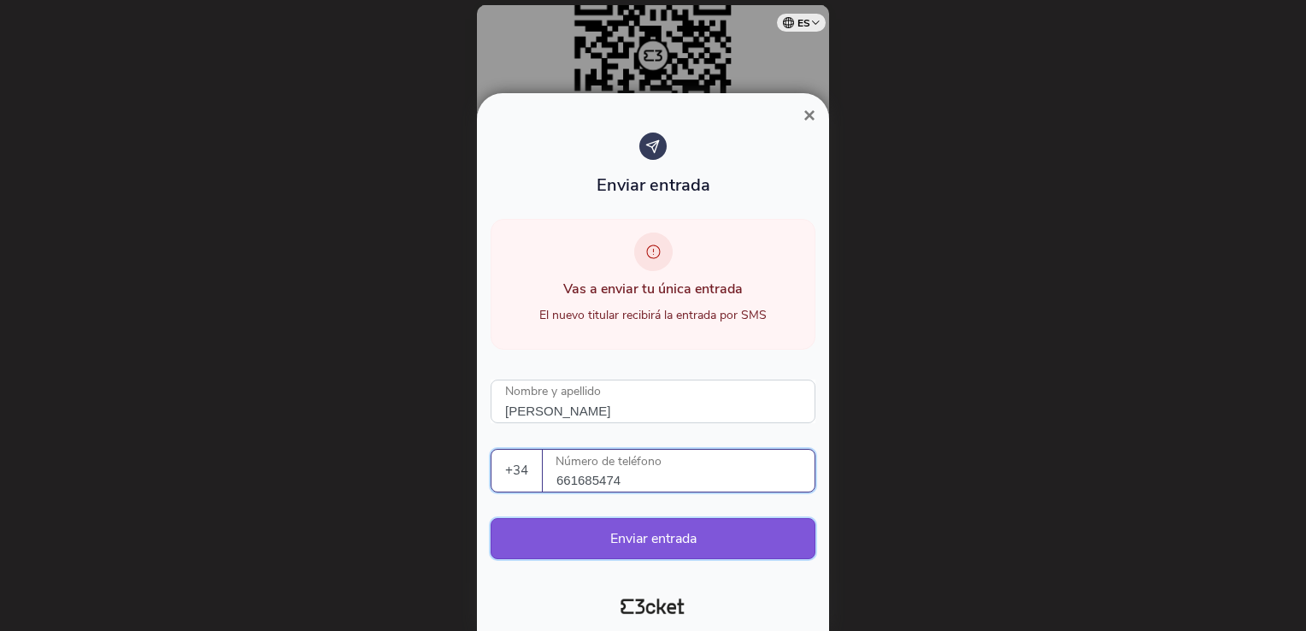
click at [661, 542] on button "Enviar entrada" at bounding box center [653, 538] width 325 height 41
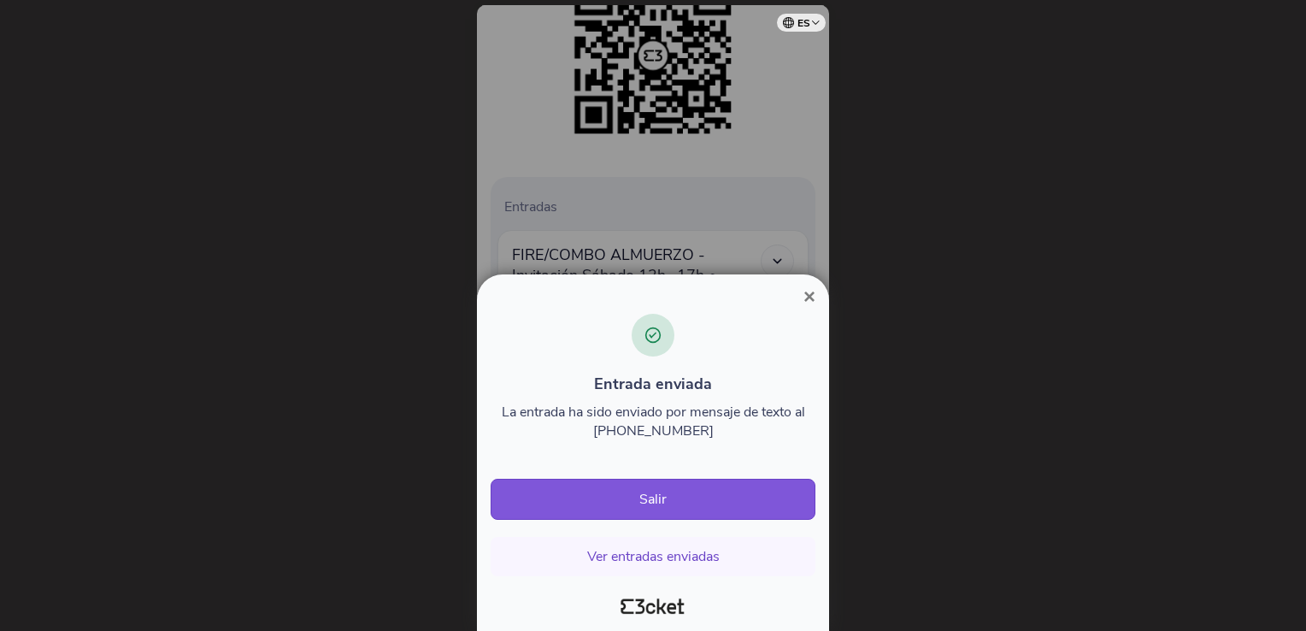
click at [808, 302] on span "×" at bounding box center [809, 296] width 12 height 23
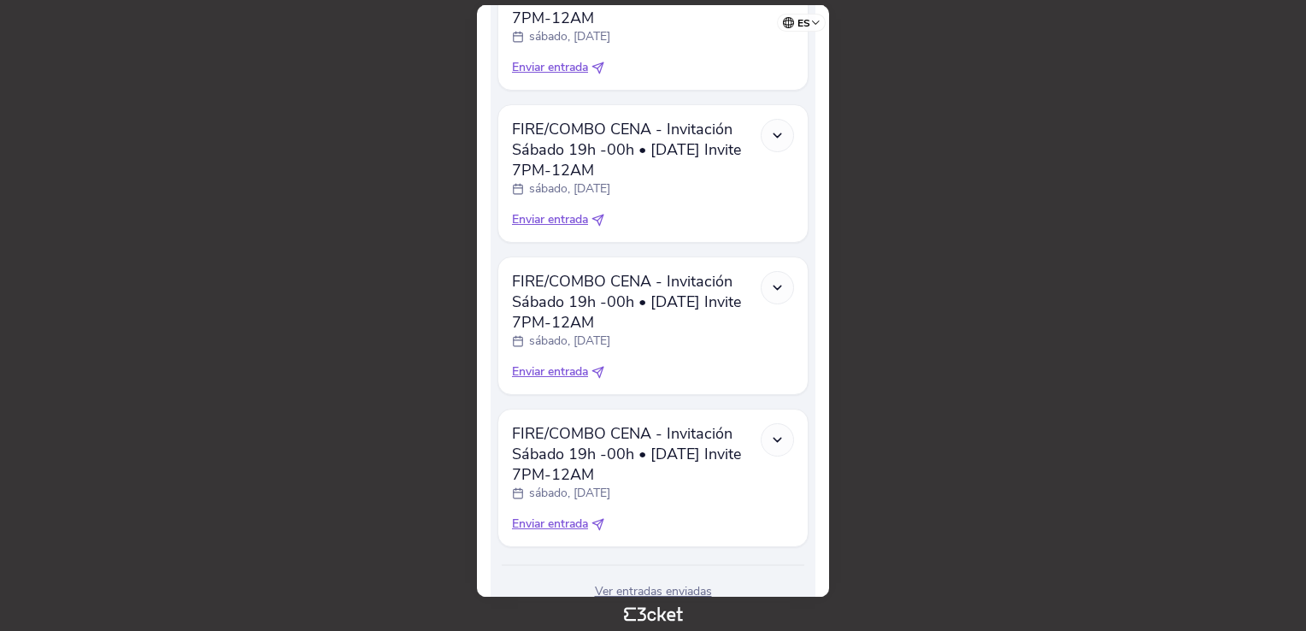
scroll to position [2578, 0]
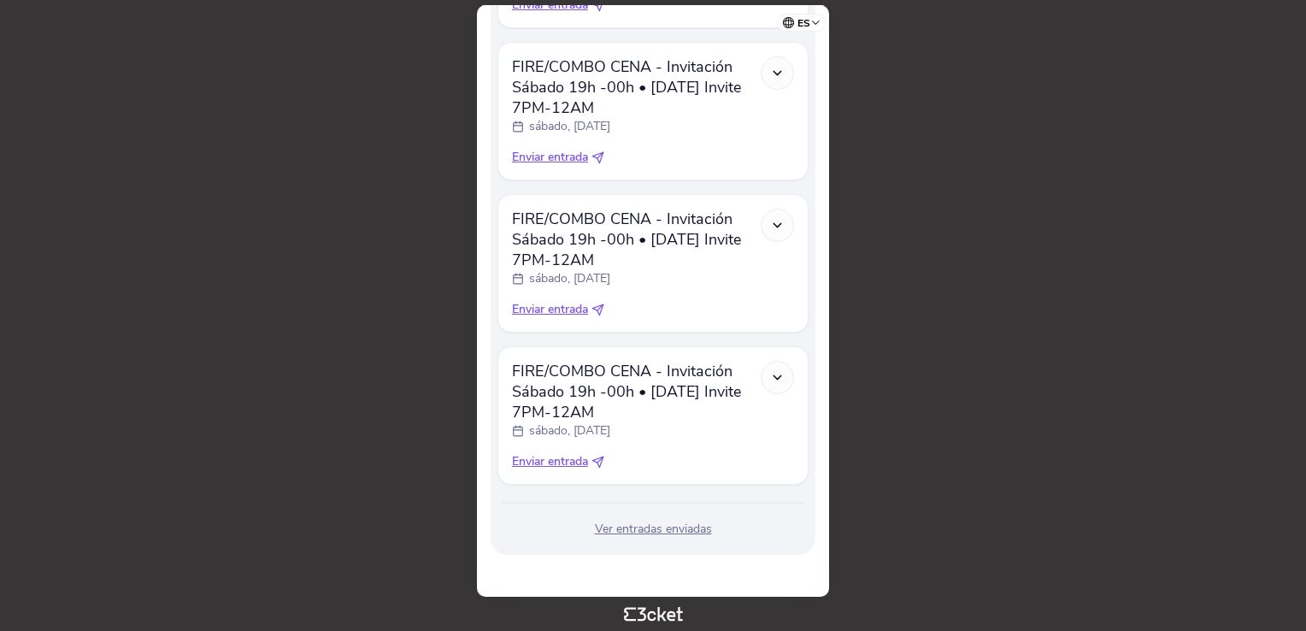
click at [556, 463] on span "Enviar entrada" at bounding box center [550, 461] width 76 height 17
select select "34"
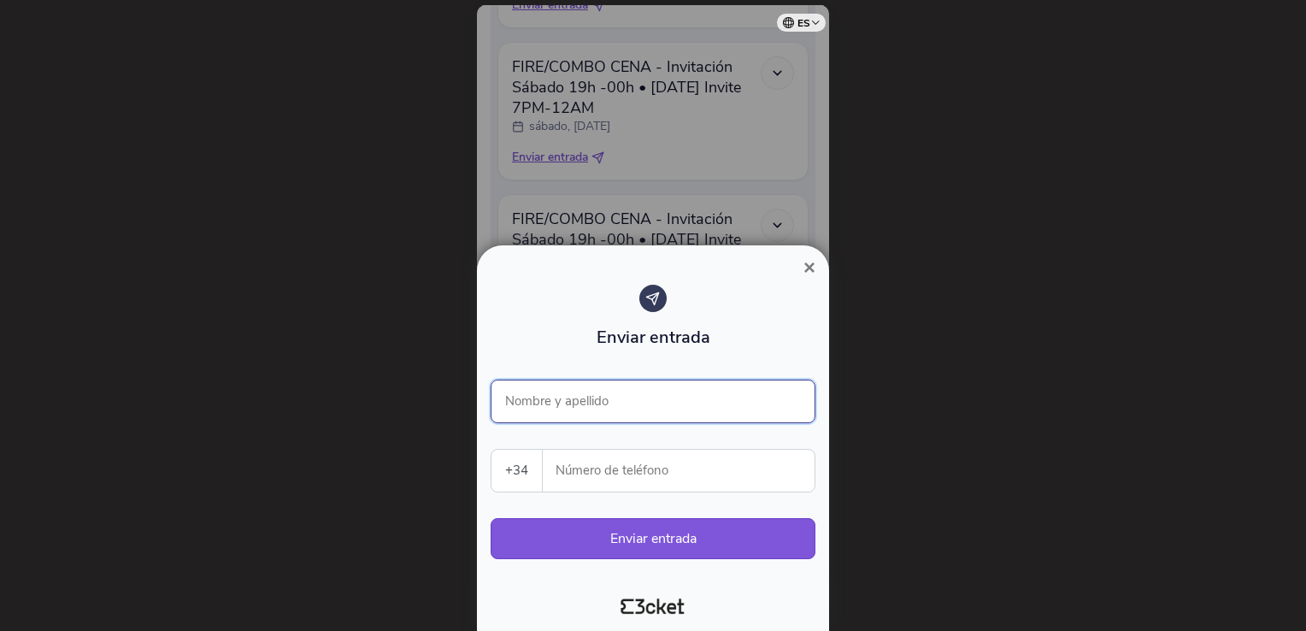
click at [622, 417] on input "Nombre y apellido" at bounding box center [653, 401] width 325 height 44
type input "[PERSON_NAME]"
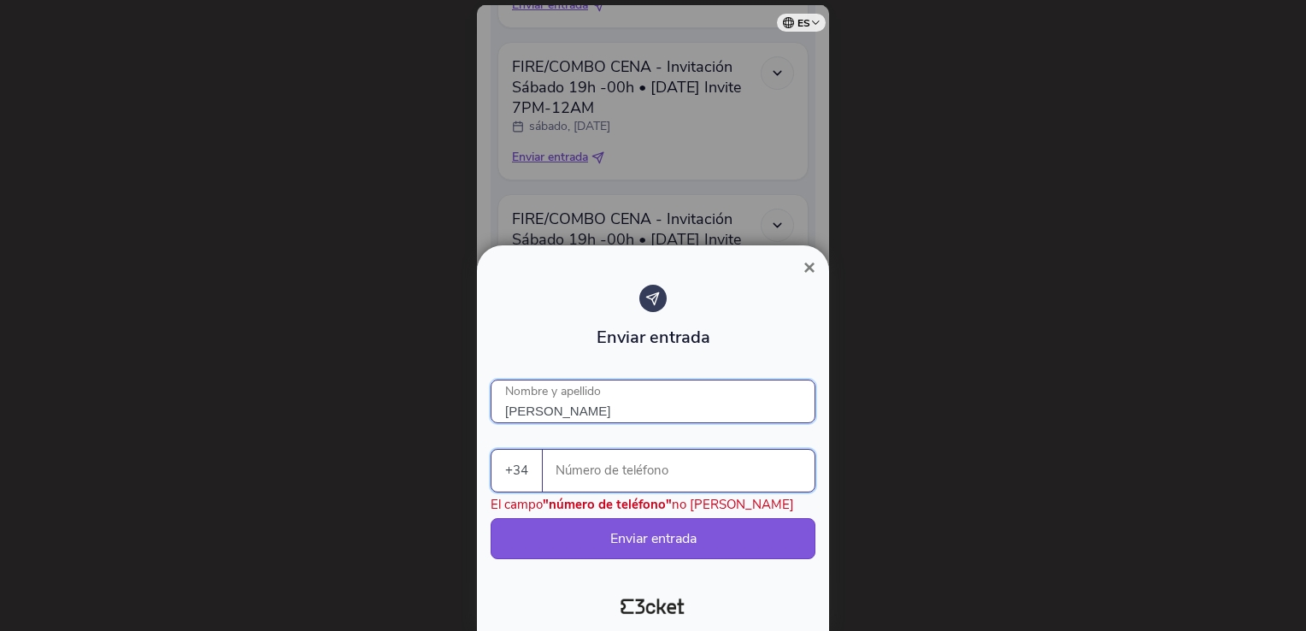
click at [595, 472] on input "Número de teléfono" at bounding box center [685, 471] width 258 height 42
type input "661685474"
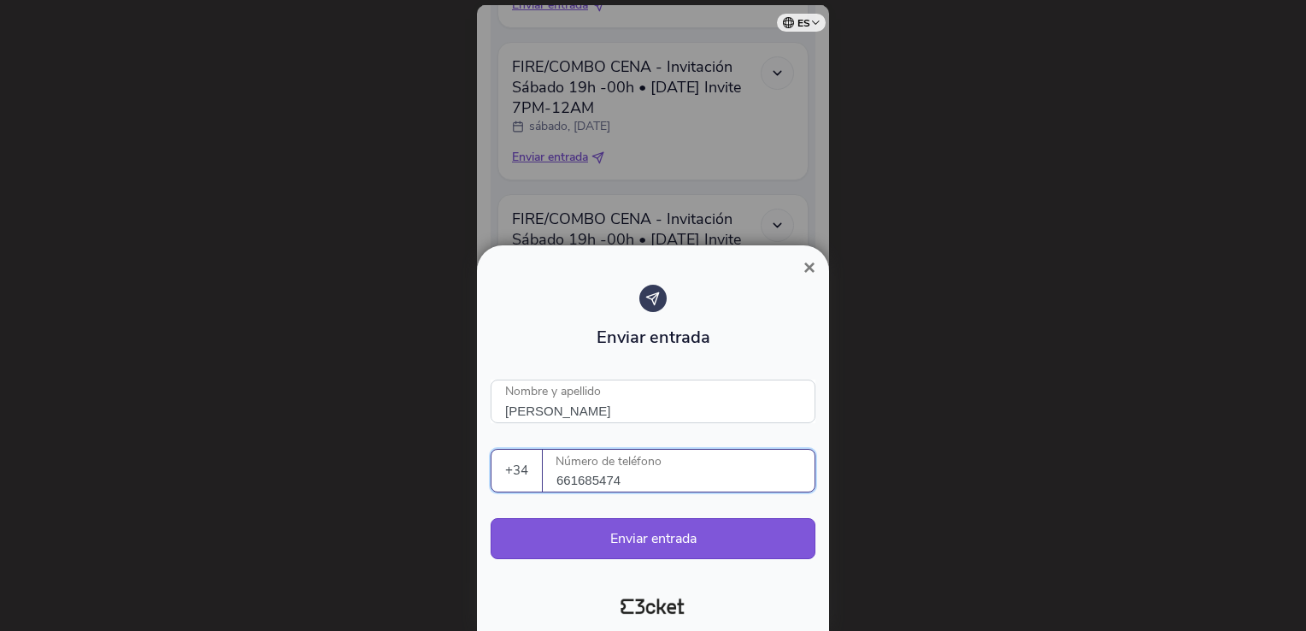
drag, startPoint x: 684, startPoint y: 471, endPoint x: 496, endPoint y: 475, distance: 188.1
click at [496, 475] on div "+34 [GEOGRAPHIC_DATA] (+351) [GEOGRAPHIC_DATA] (+34) [GEOGRAPHIC_DATA] (+32) [G…" at bounding box center [653, 471] width 325 height 44
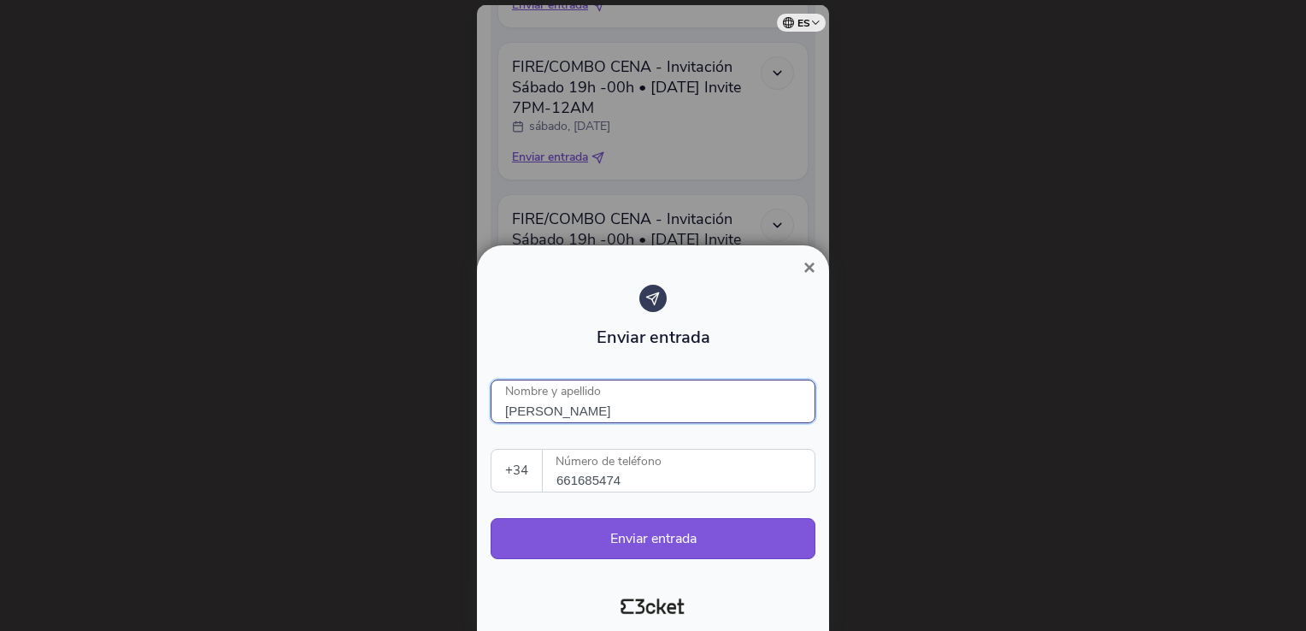
click at [663, 388] on input "[PERSON_NAME]" at bounding box center [653, 401] width 325 height 44
click at [745, 319] on div "Enviar entrada" at bounding box center [653, 321] width 325 height 73
click at [667, 535] on button "Enviar entrada" at bounding box center [653, 538] width 325 height 41
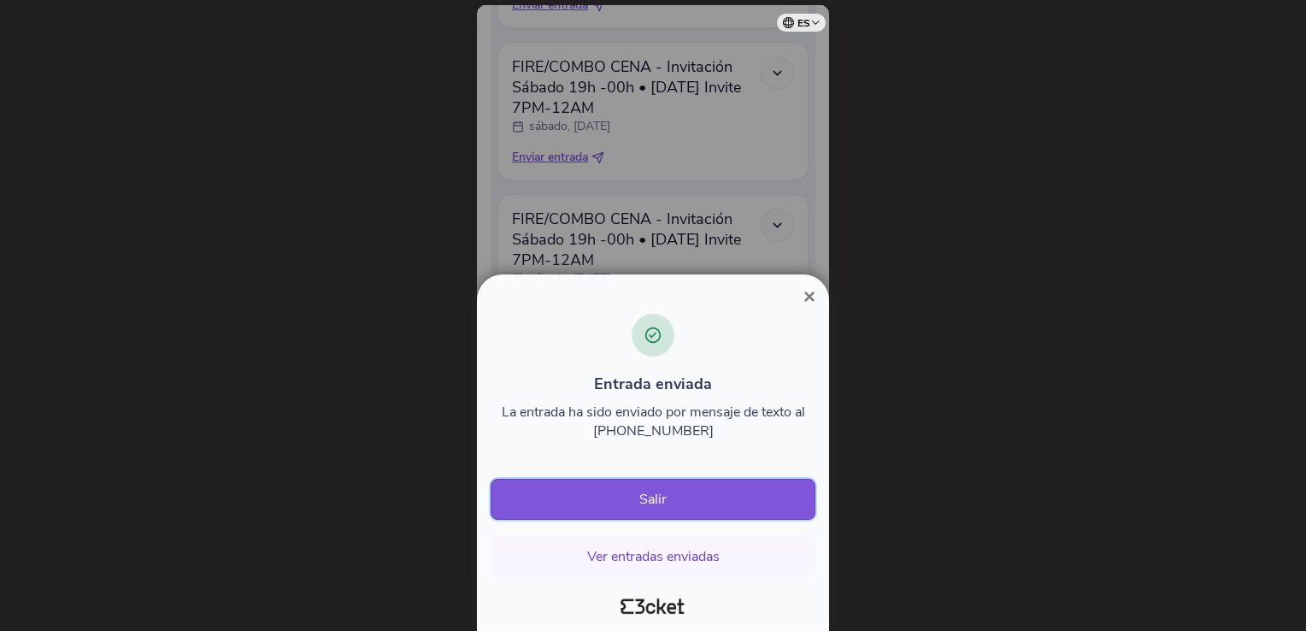
click at [646, 500] on button "Salir" at bounding box center [653, 499] width 325 height 41
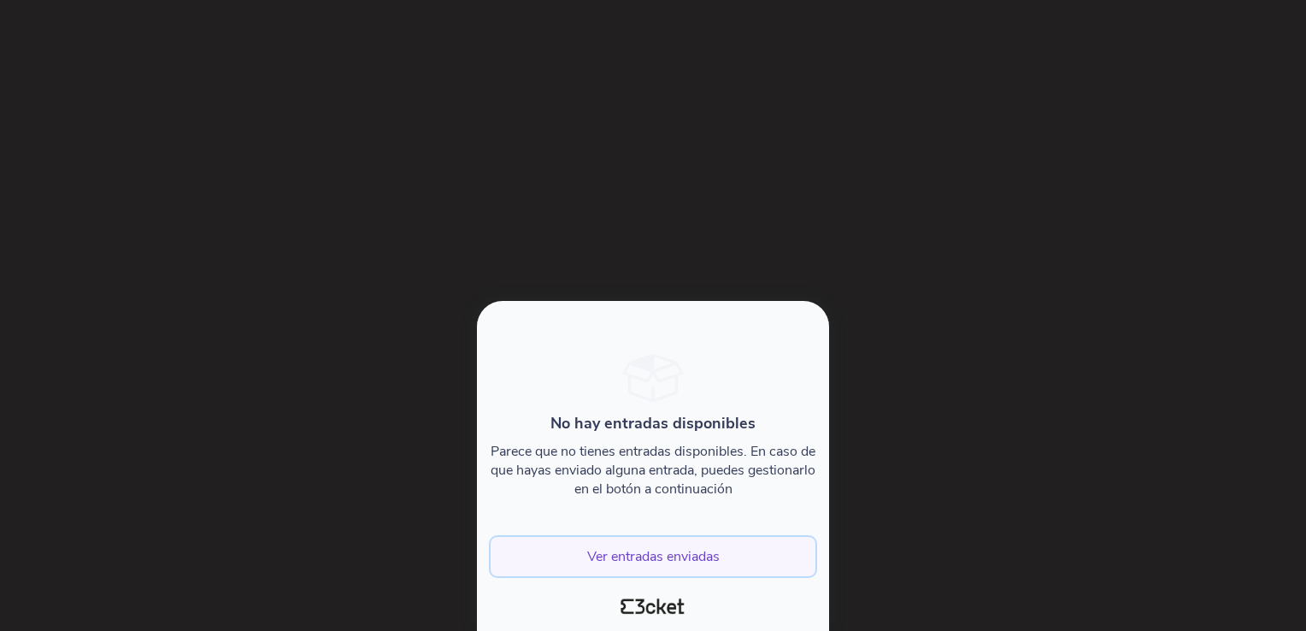
click at [677, 564] on button "Ver entradas enviadas" at bounding box center [653, 556] width 325 height 39
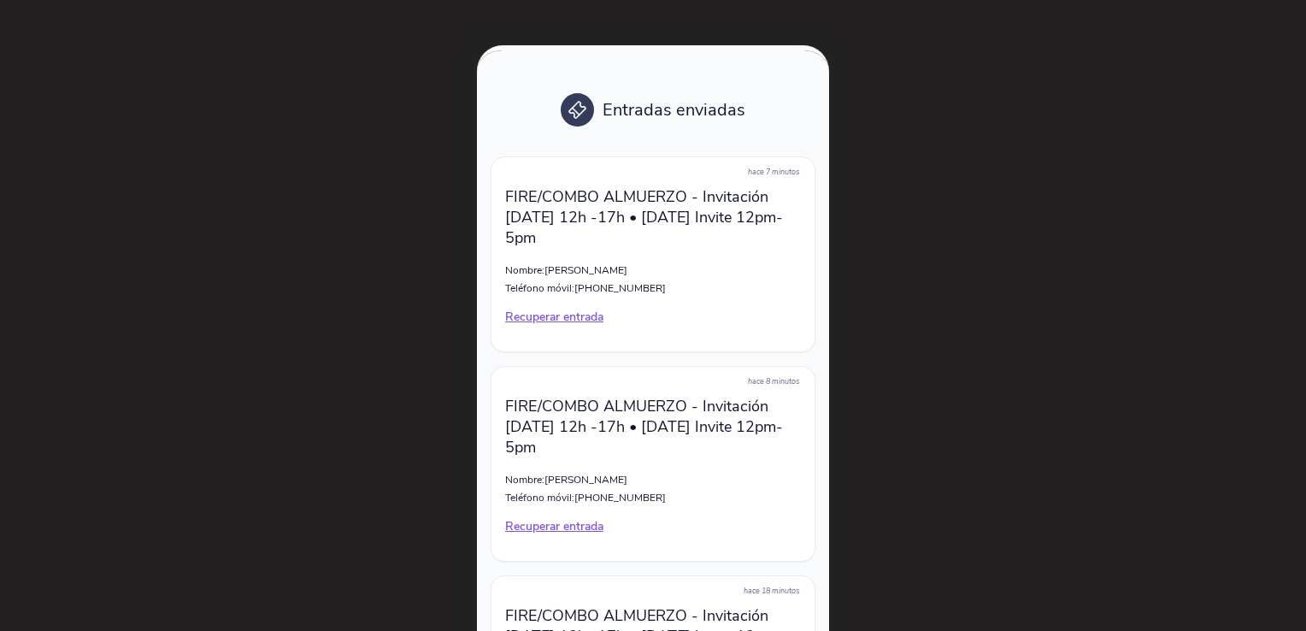
click at [557, 322] on p "Recuperar entrada" at bounding box center [653, 317] width 296 height 17
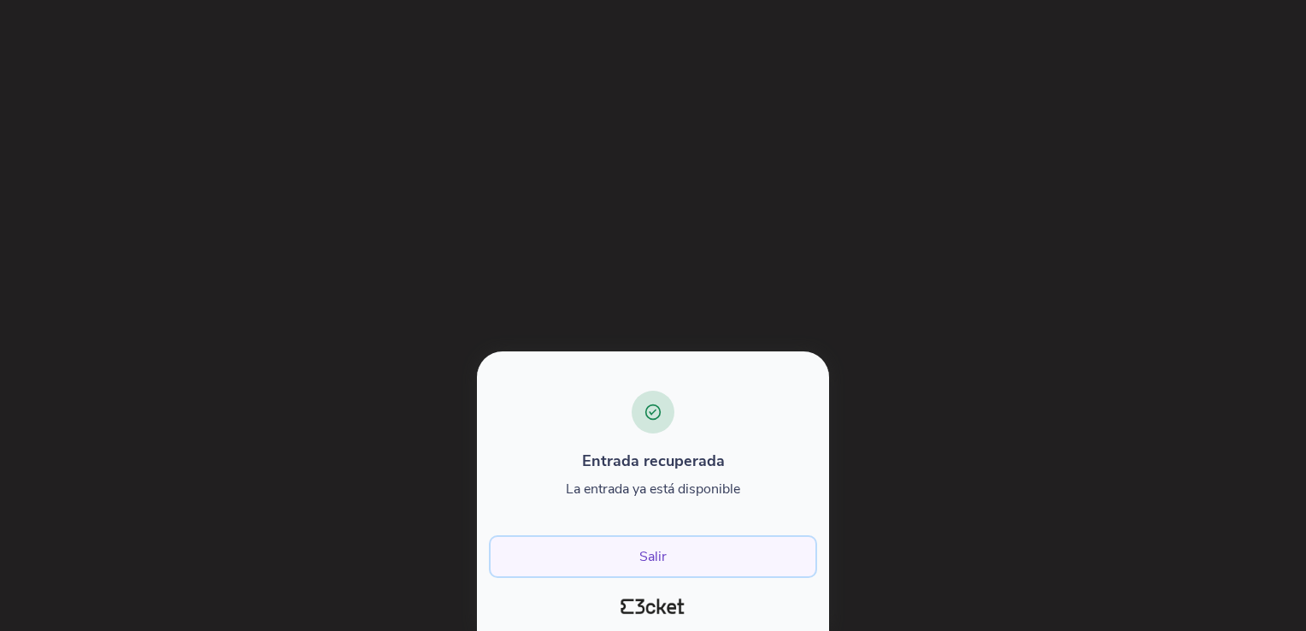
click at [655, 562] on button "Salir" at bounding box center [653, 556] width 325 height 39
click at [644, 555] on button "Salir" at bounding box center [653, 556] width 325 height 39
click at [642, 551] on button "Salir" at bounding box center [653, 556] width 325 height 39
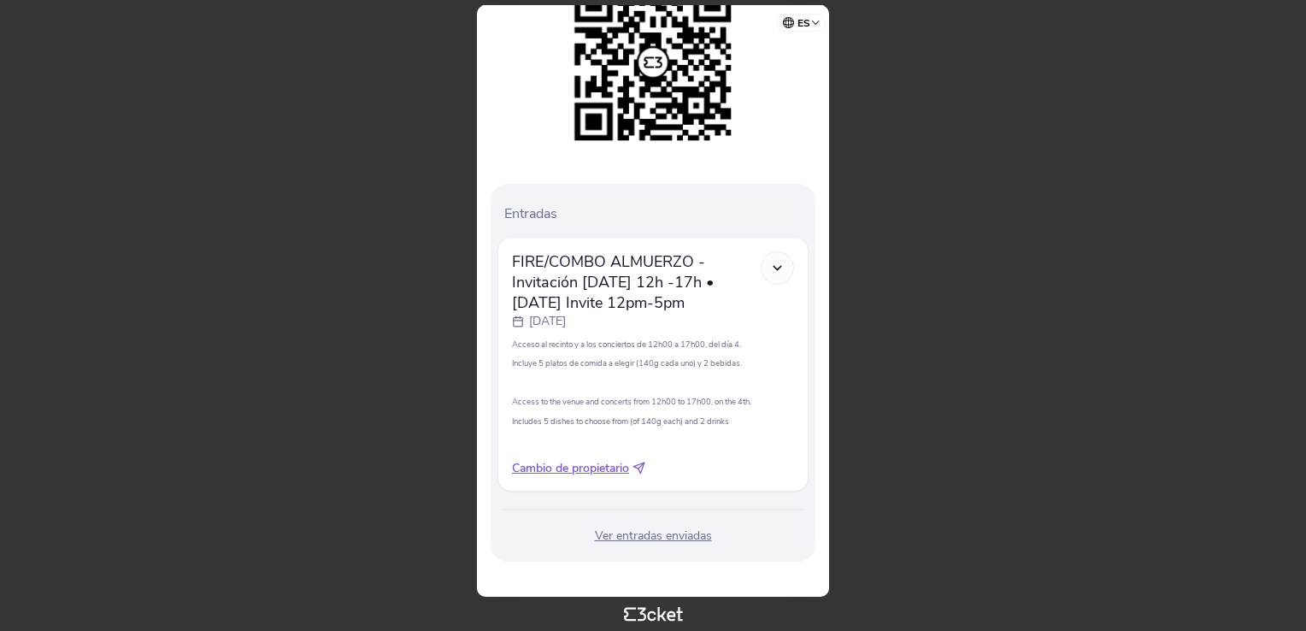
scroll to position [304, 0]
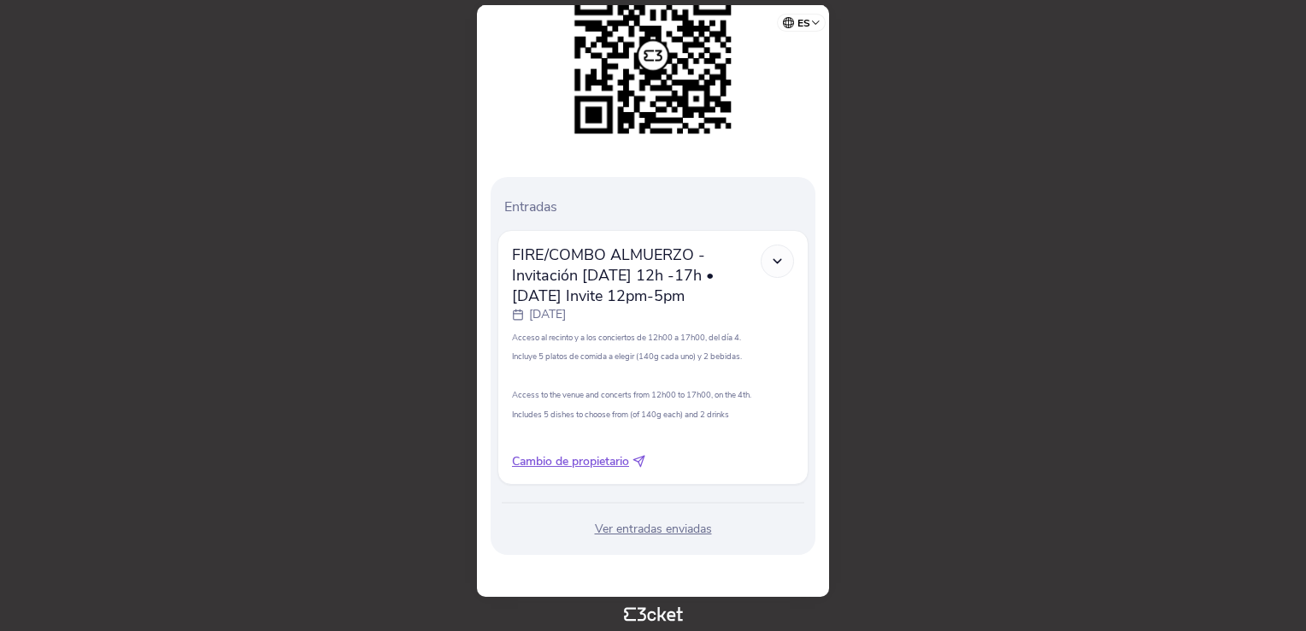
click at [638, 532] on div "Ver entradas enviadas" at bounding box center [652, 528] width 311 height 17
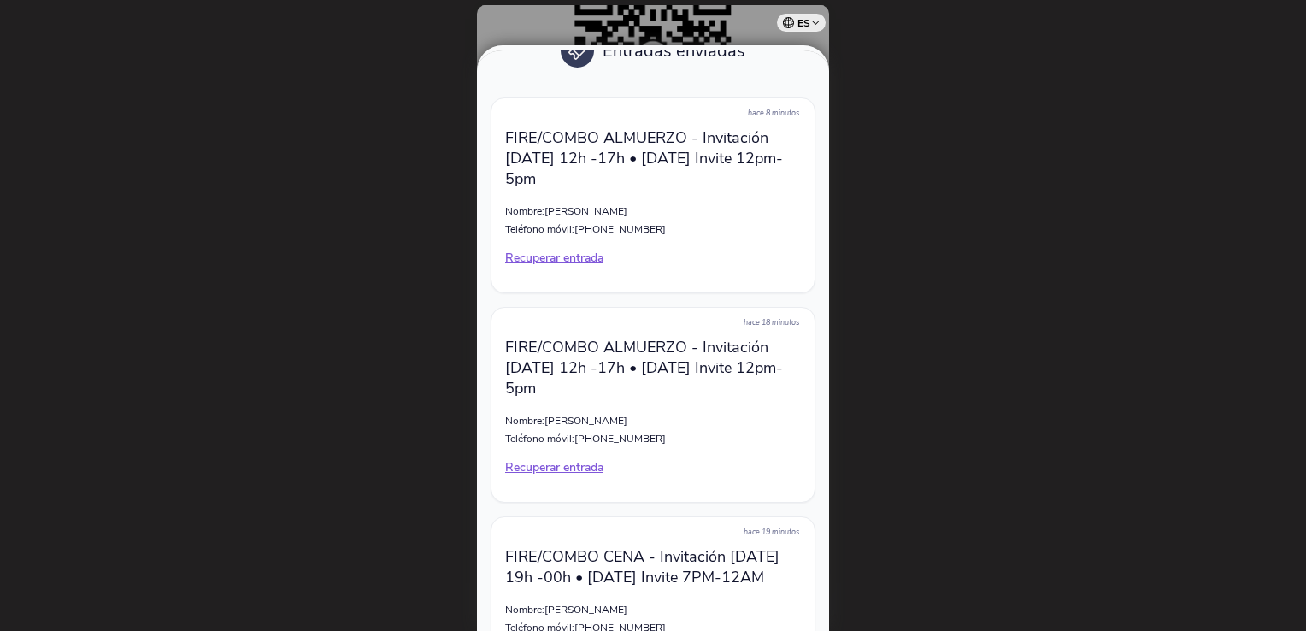
scroll to position [0, 0]
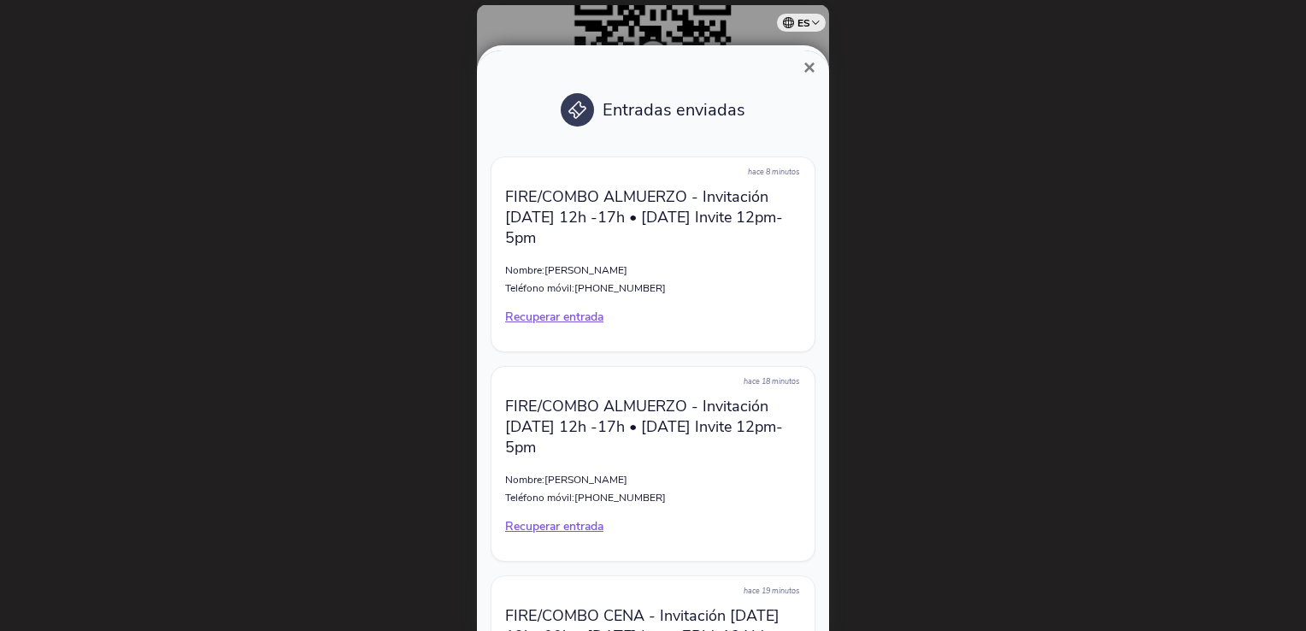
click at [803, 67] on span "×" at bounding box center [809, 67] width 12 height 23
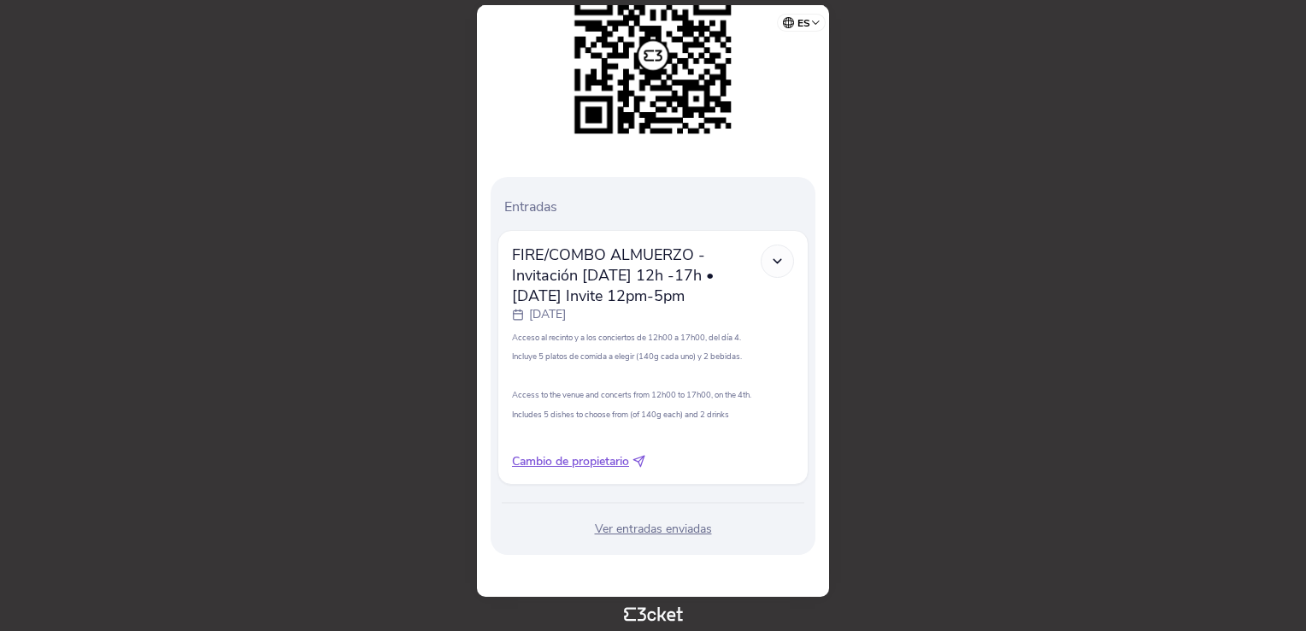
click at [680, 533] on div "Ver entradas enviadas" at bounding box center [652, 528] width 311 height 17
